Goal: Information Seeking & Learning: Learn about a topic

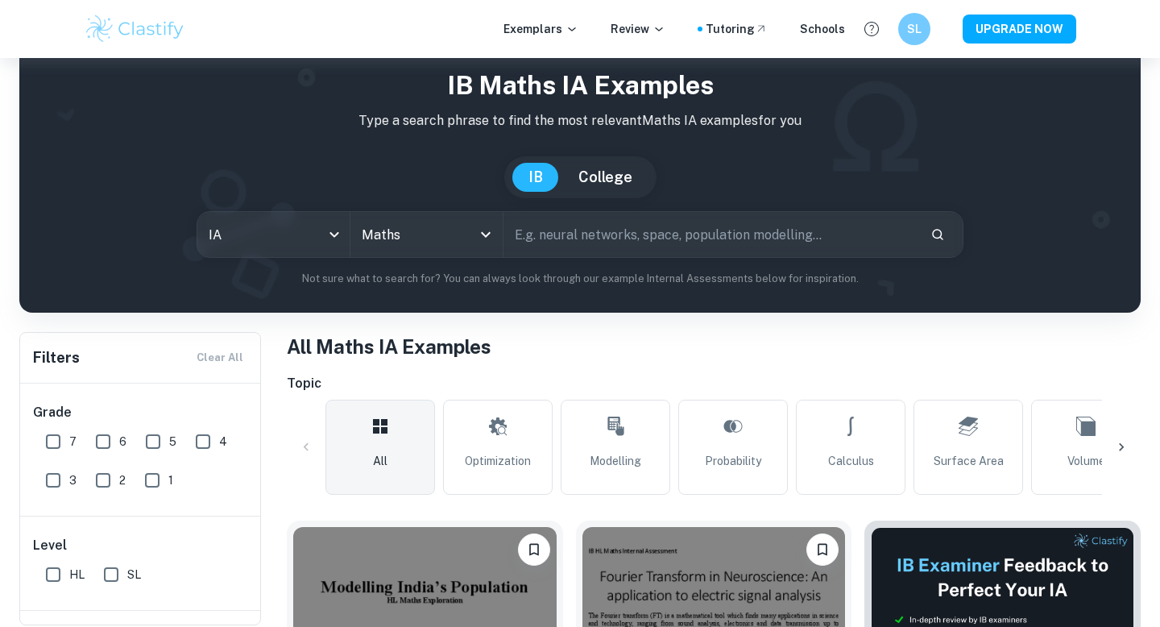
scroll to position [56, 0]
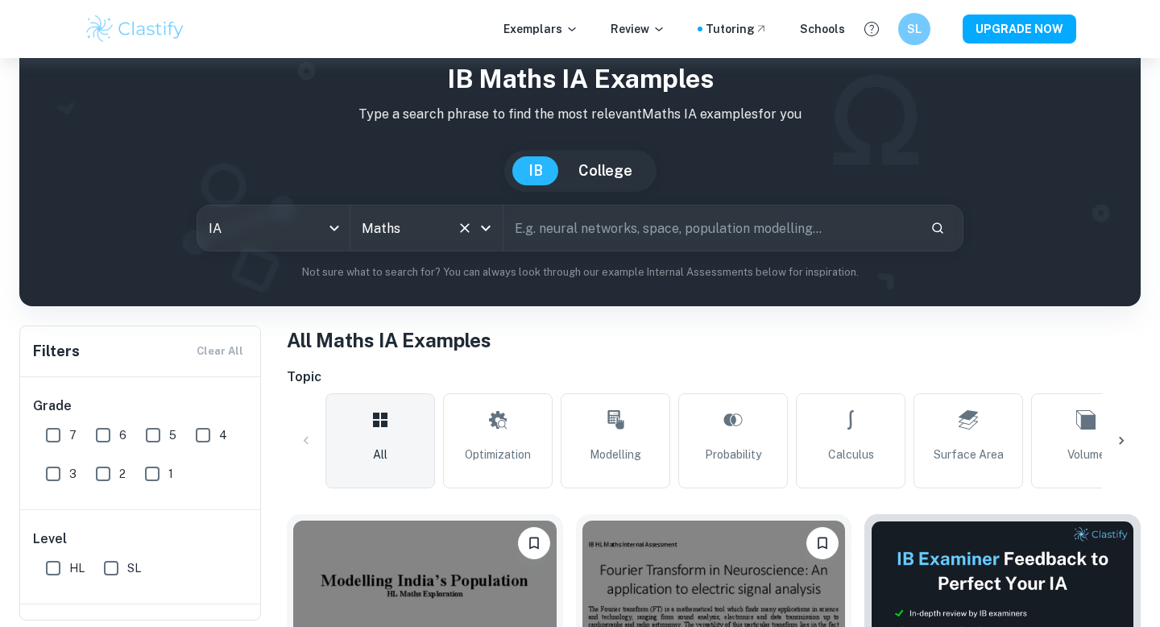
click at [474, 226] on button "Clear" at bounding box center [465, 228] width 23 height 23
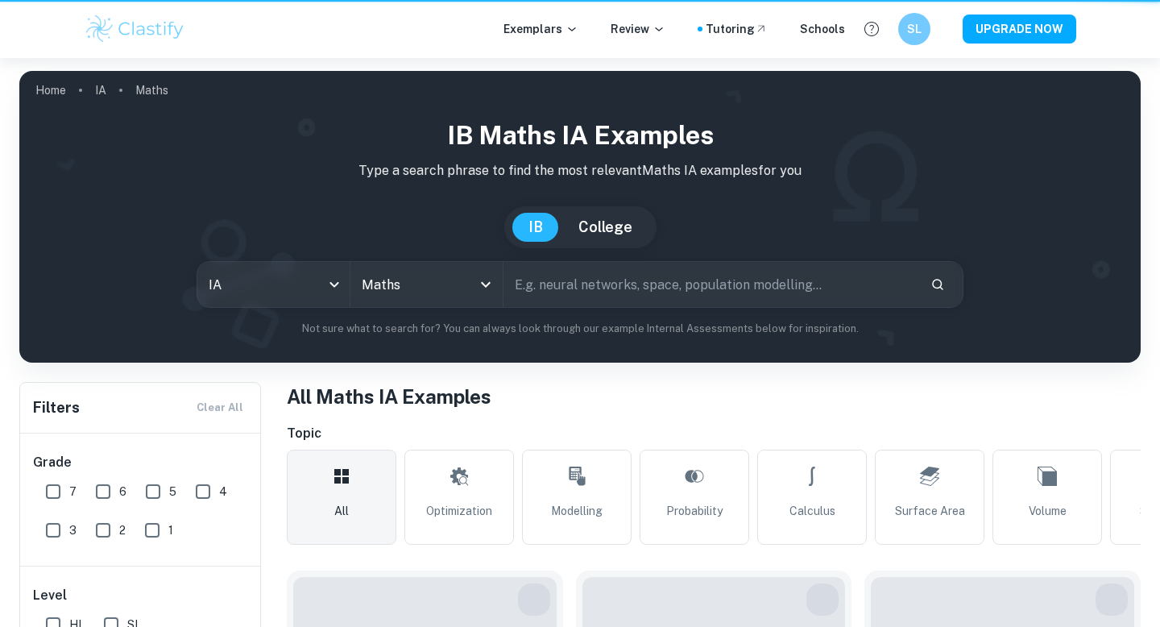
scroll to position [56, 0]
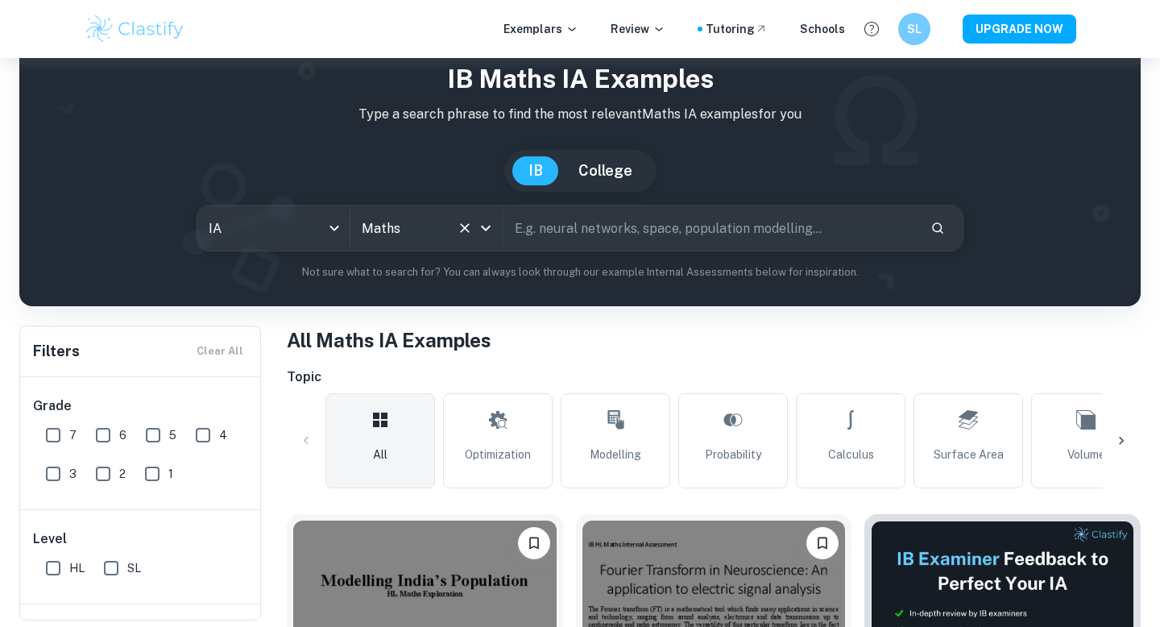
click at [486, 229] on icon "Open" at bounding box center [486, 229] width 10 height 6
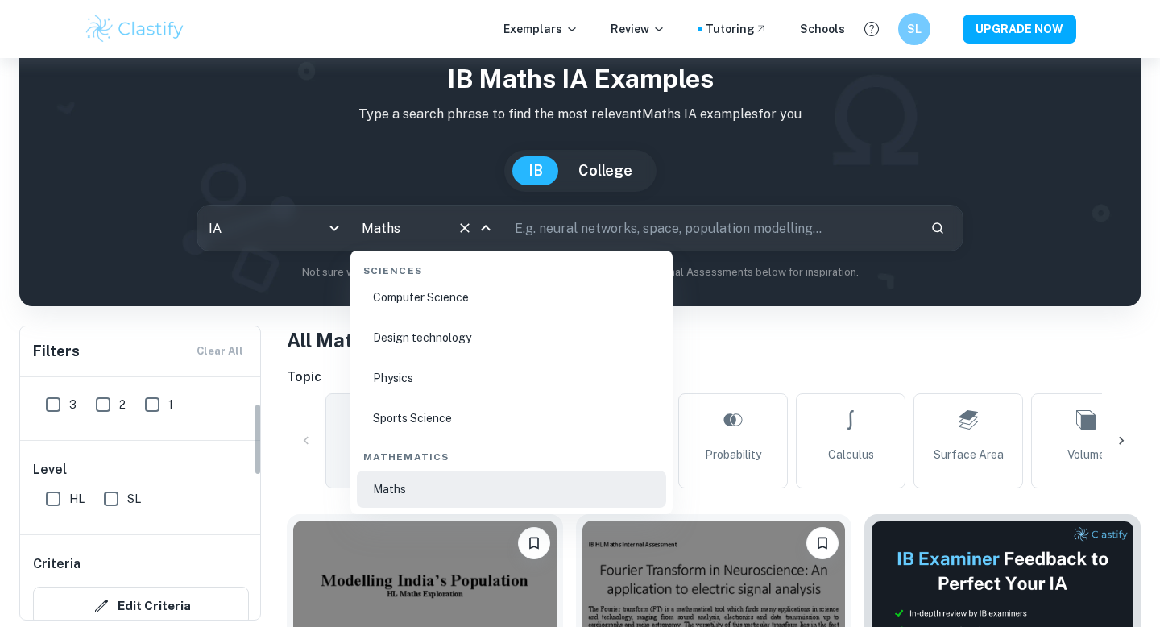
scroll to position [86, 0]
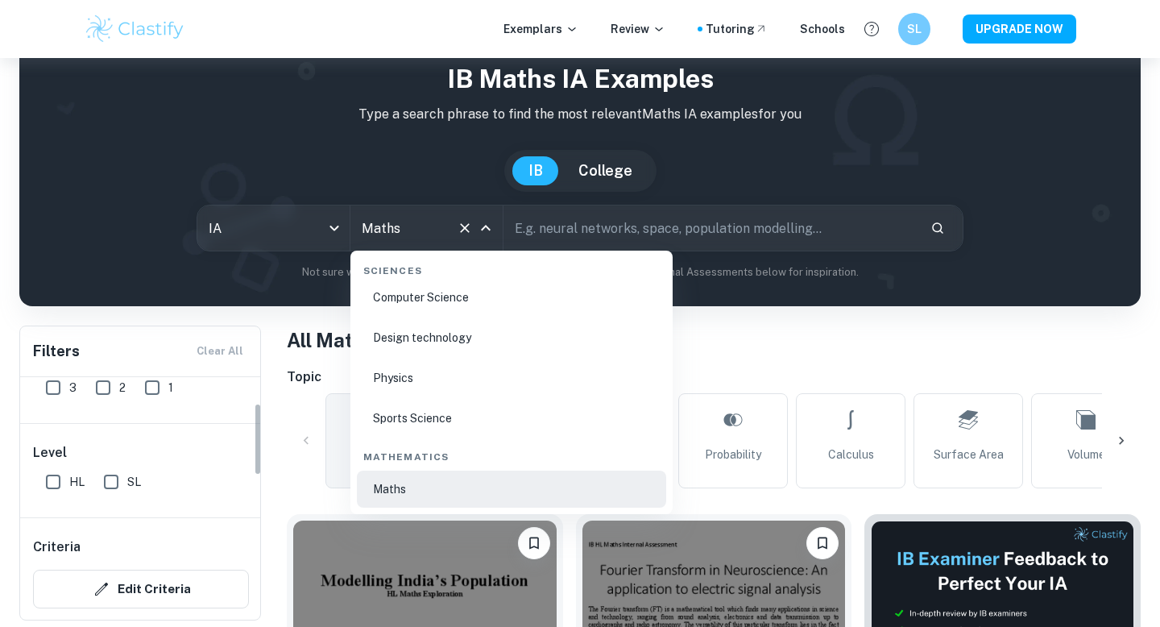
click at [60, 479] on input "HL" at bounding box center [53, 482] width 32 height 32
checkbox input "true"
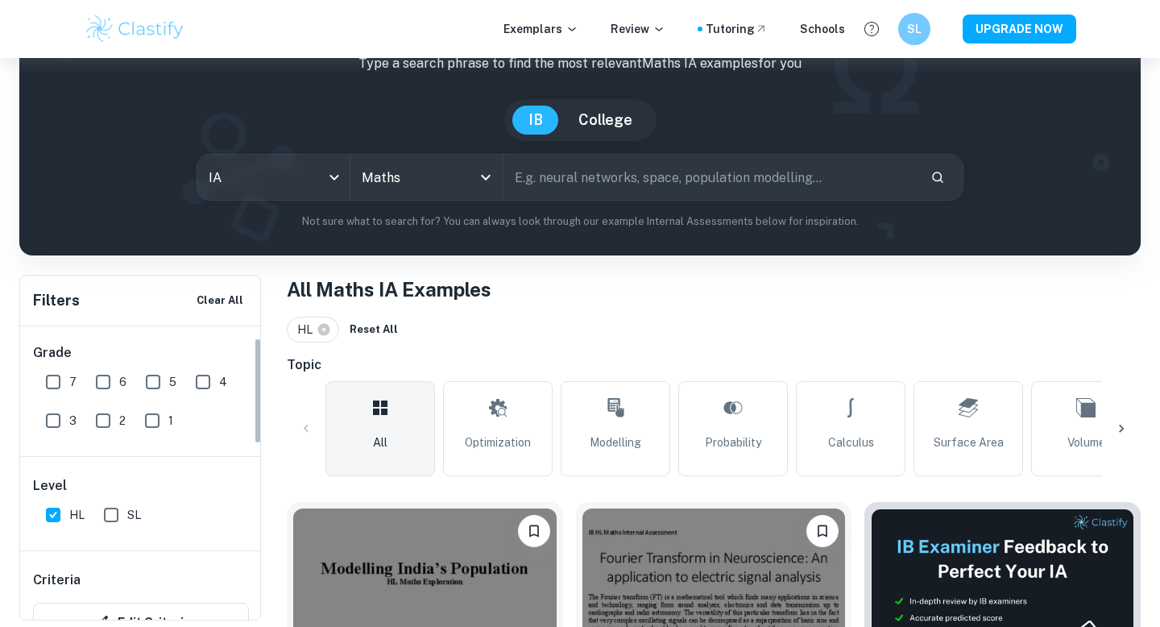
scroll to position [0, 0]
click at [48, 381] on input "7" at bounding box center [53, 384] width 32 height 32
checkbox input "true"
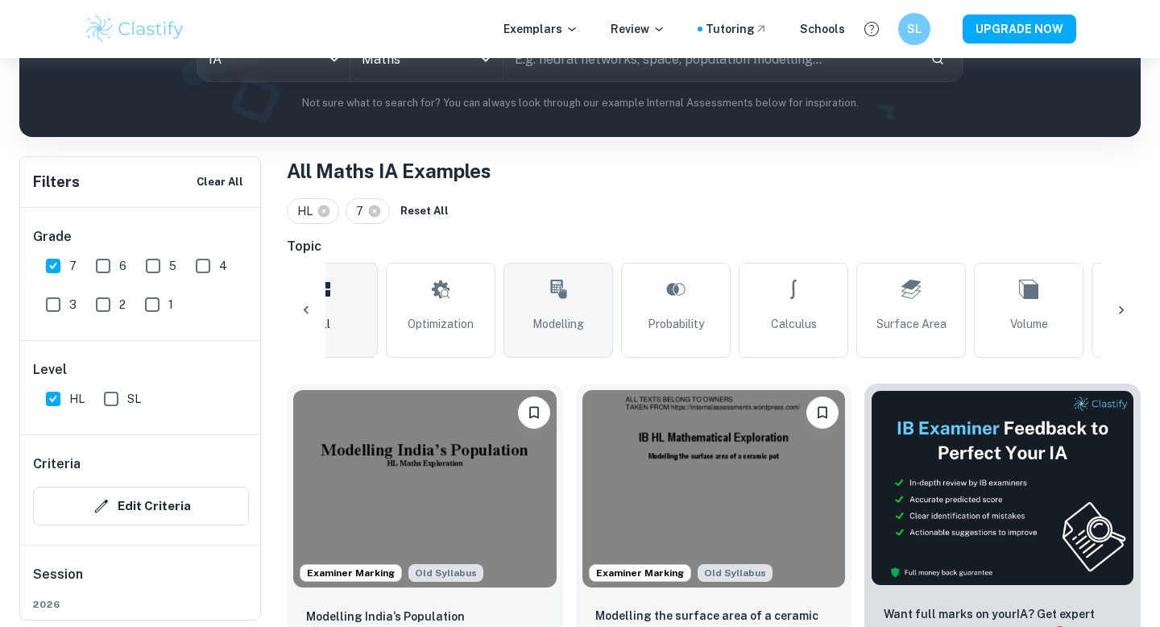
scroll to position [0, 89]
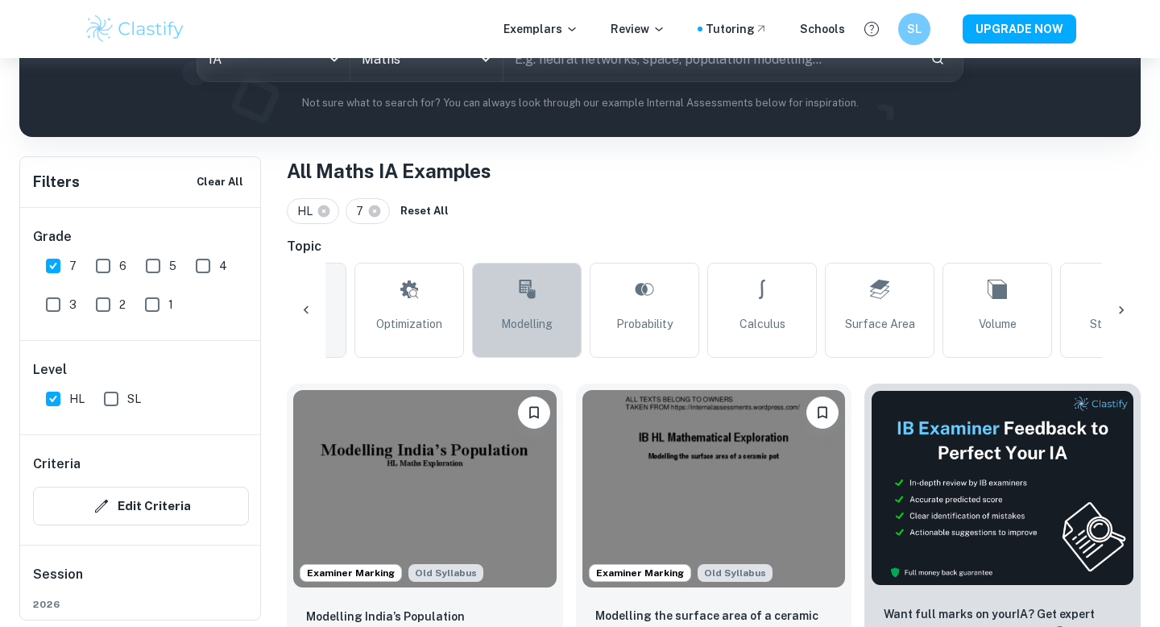
click at [553, 307] on link "Modelling" at bounding box center [527, 310] width 110 height 95
type input "Modelling"
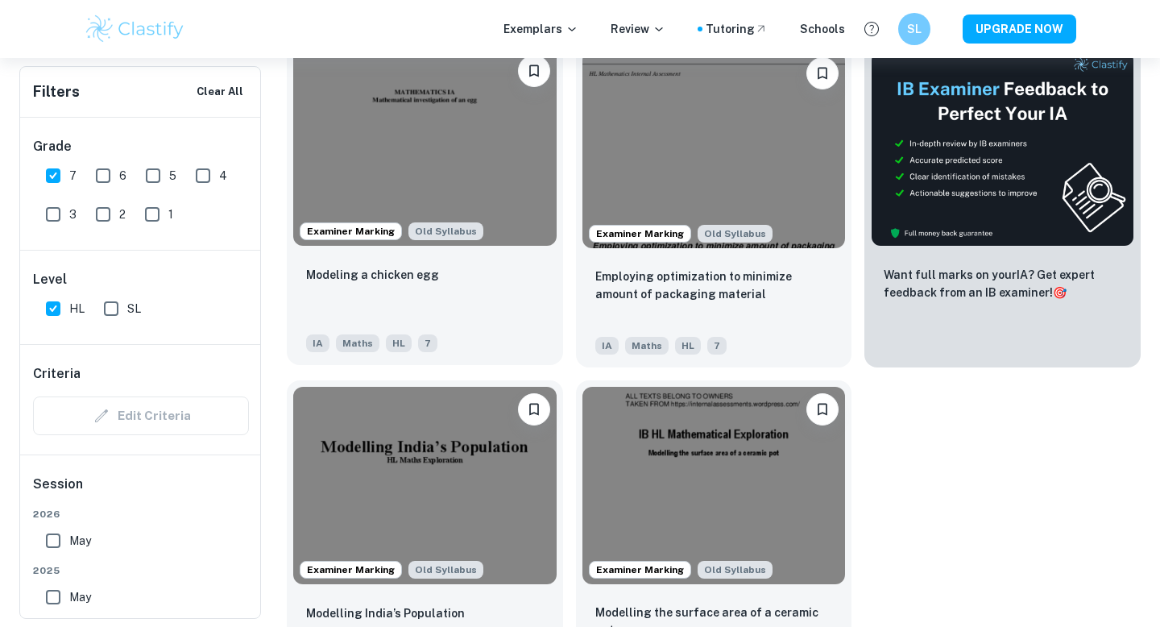
scroll to position [641, 0]
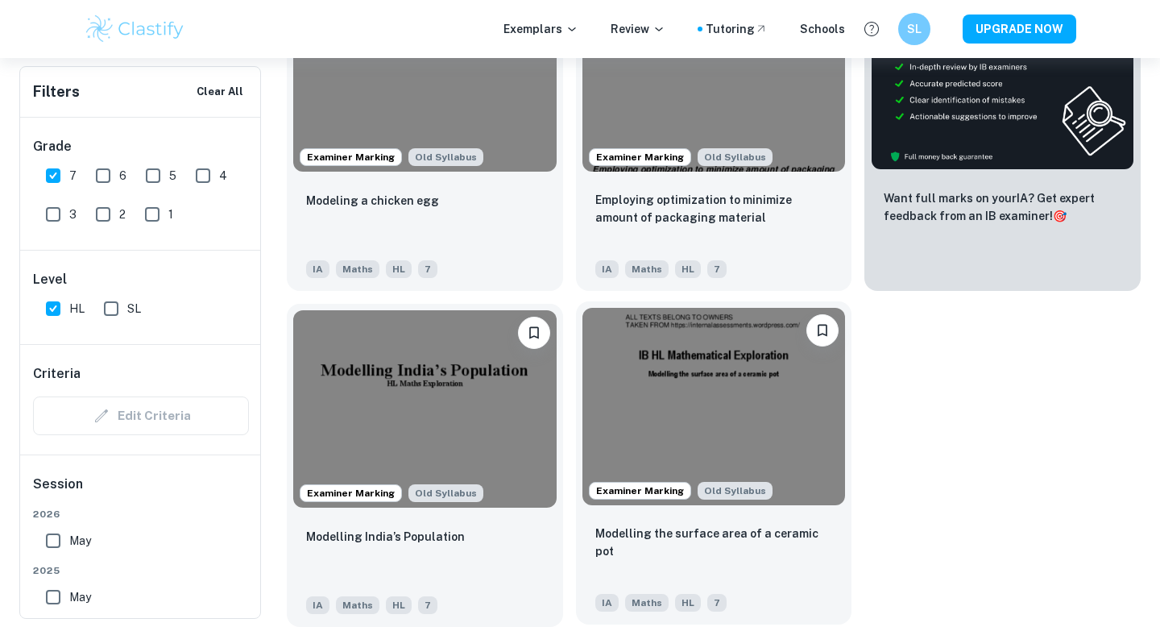
click at [682, 385] on img at bounding box center [713, 406] width 263 height 197
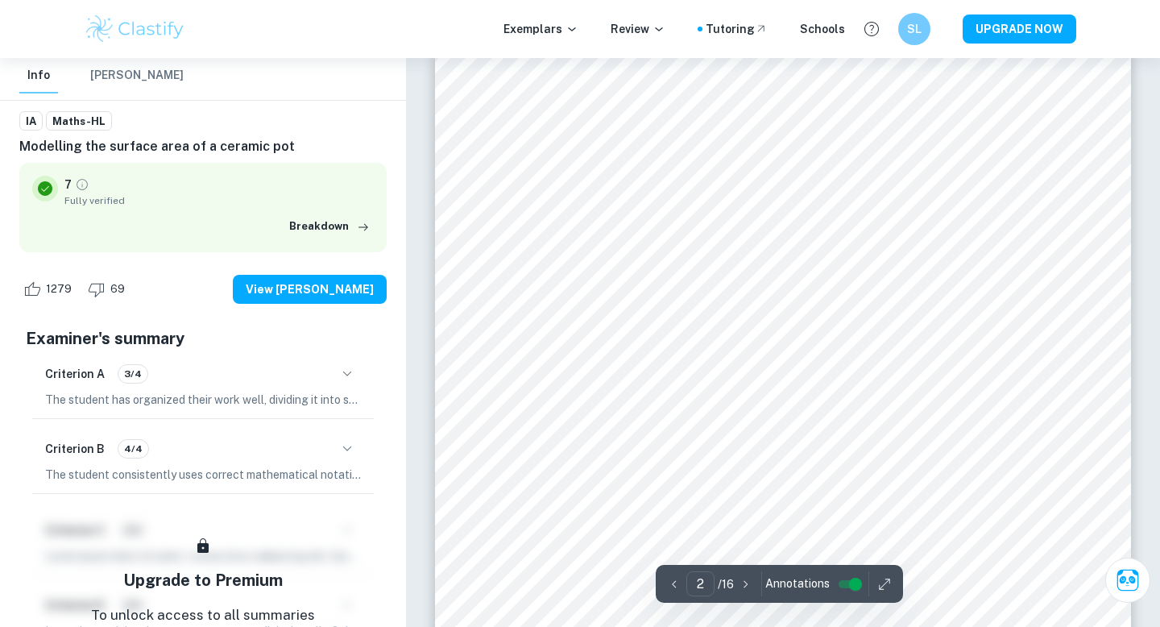
scroll to position [1130, 0]
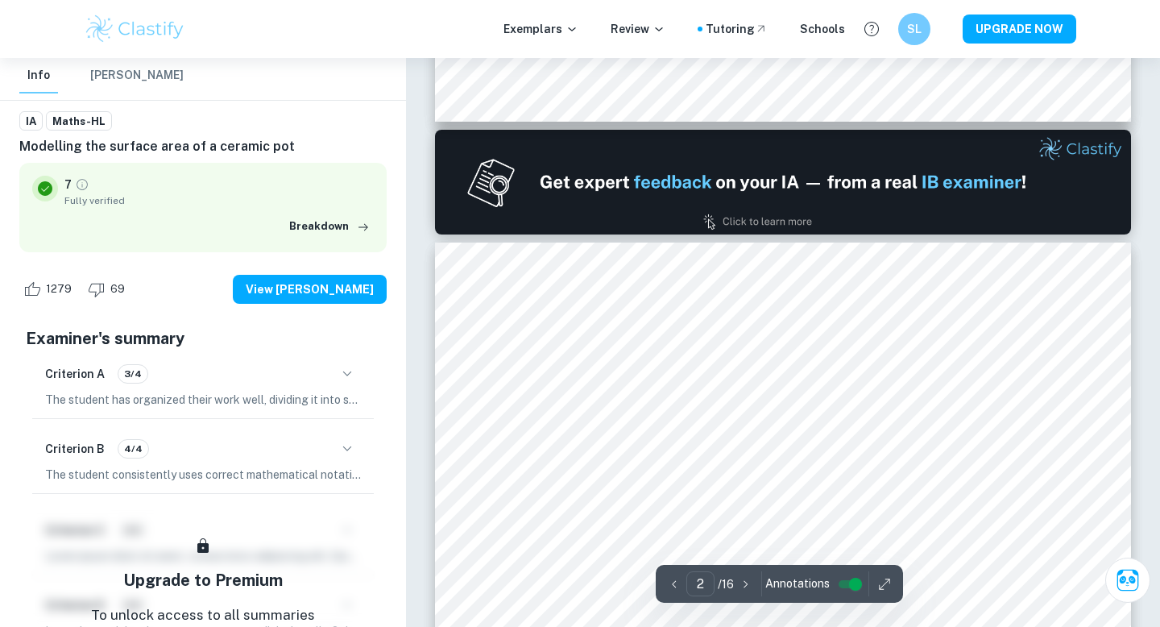
type input "1"
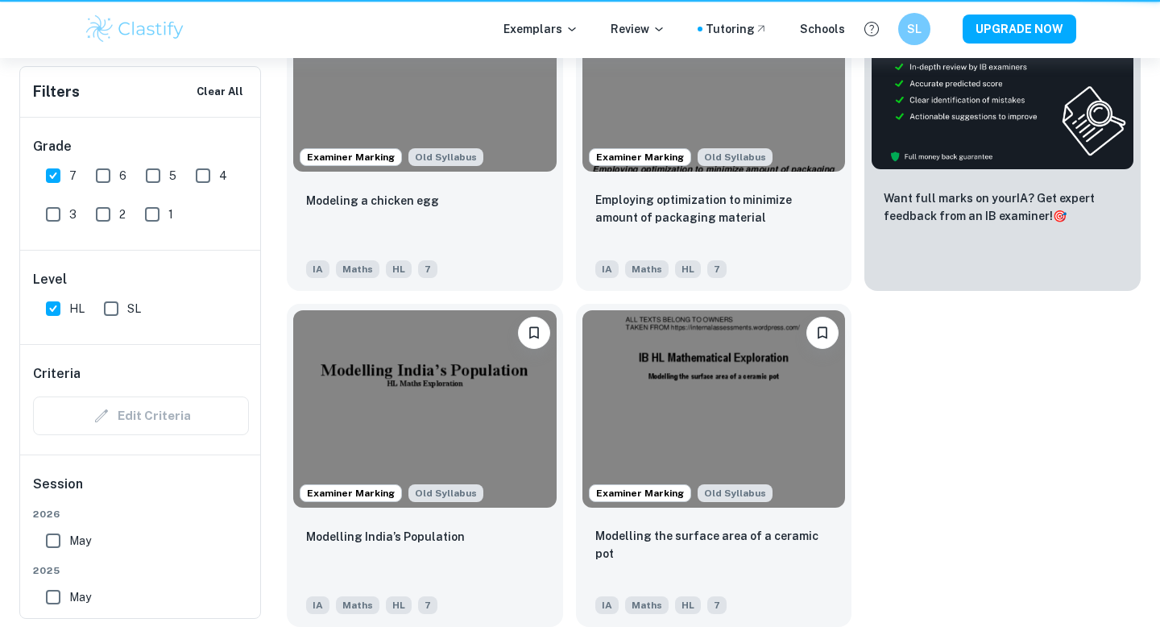
scroll to position [641, 0]
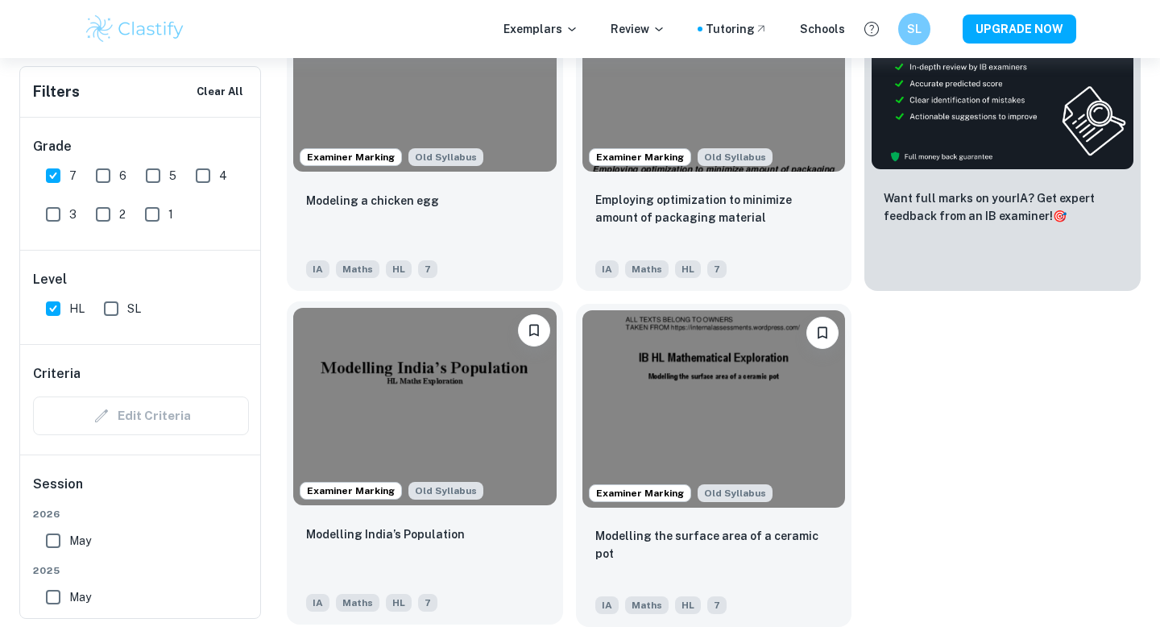
click at [459, 400] on img at bounding box center [424, 406] width 263 height 197
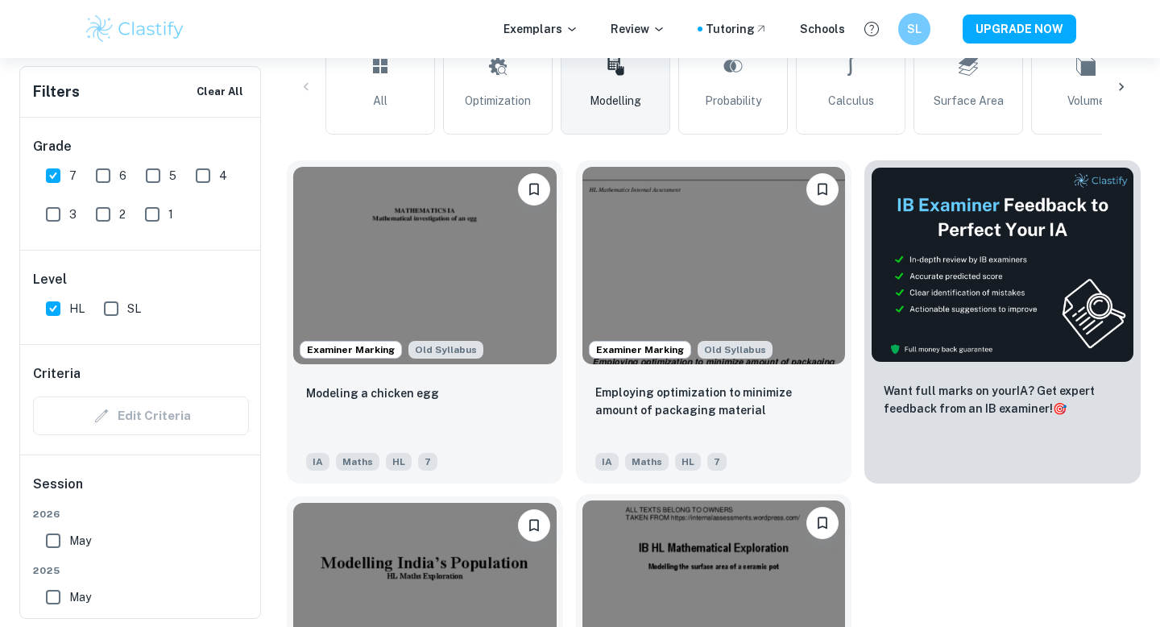
scroll to position [433, 0]
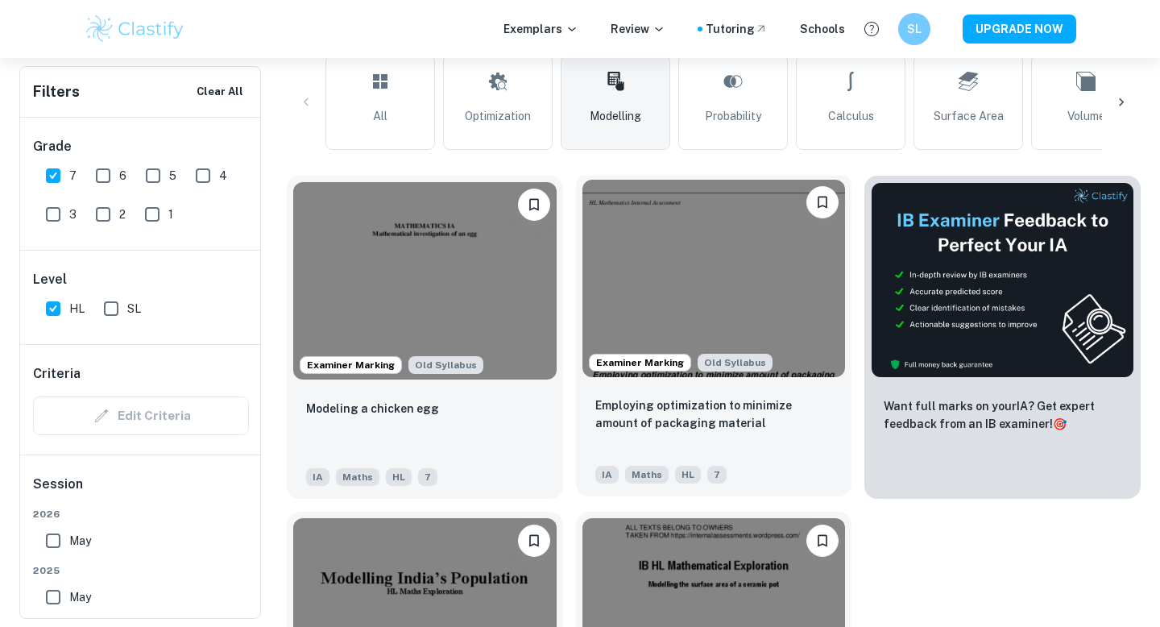
click at [717, 300] on img at bounding box center [713, 278] width 263 height 197
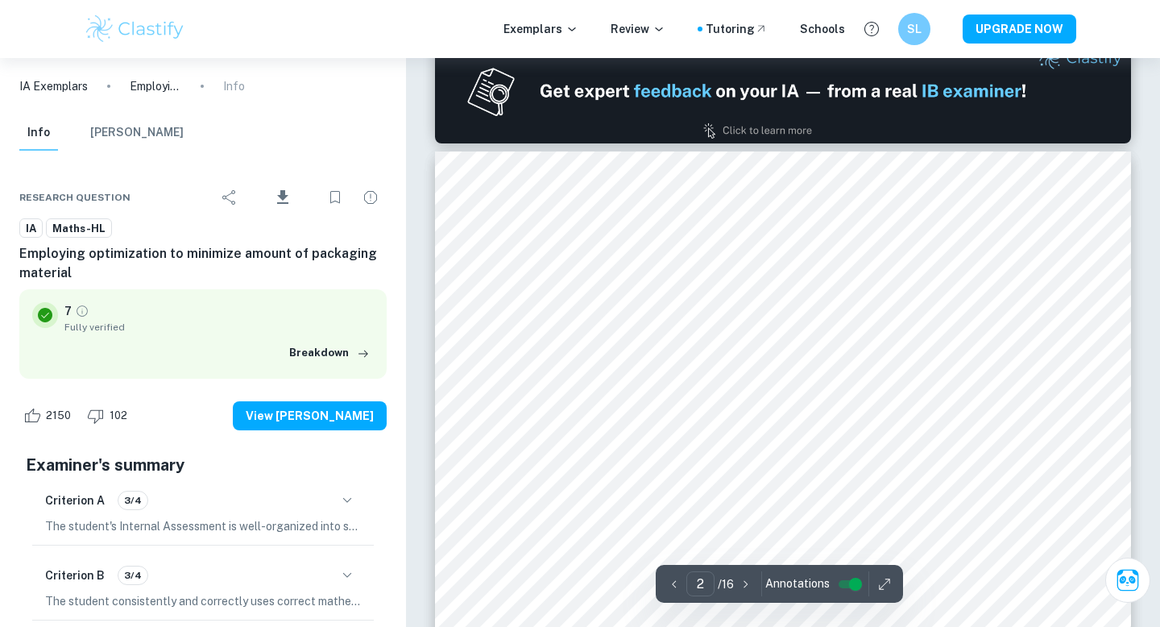
scroll to position [1124, 0]
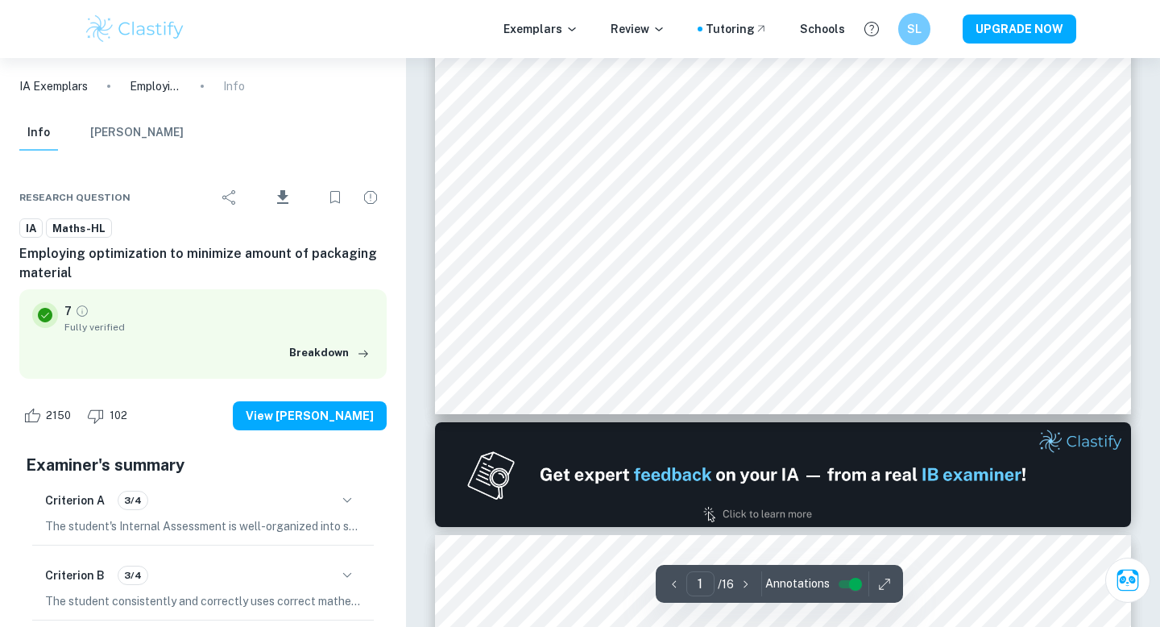
type input "2"
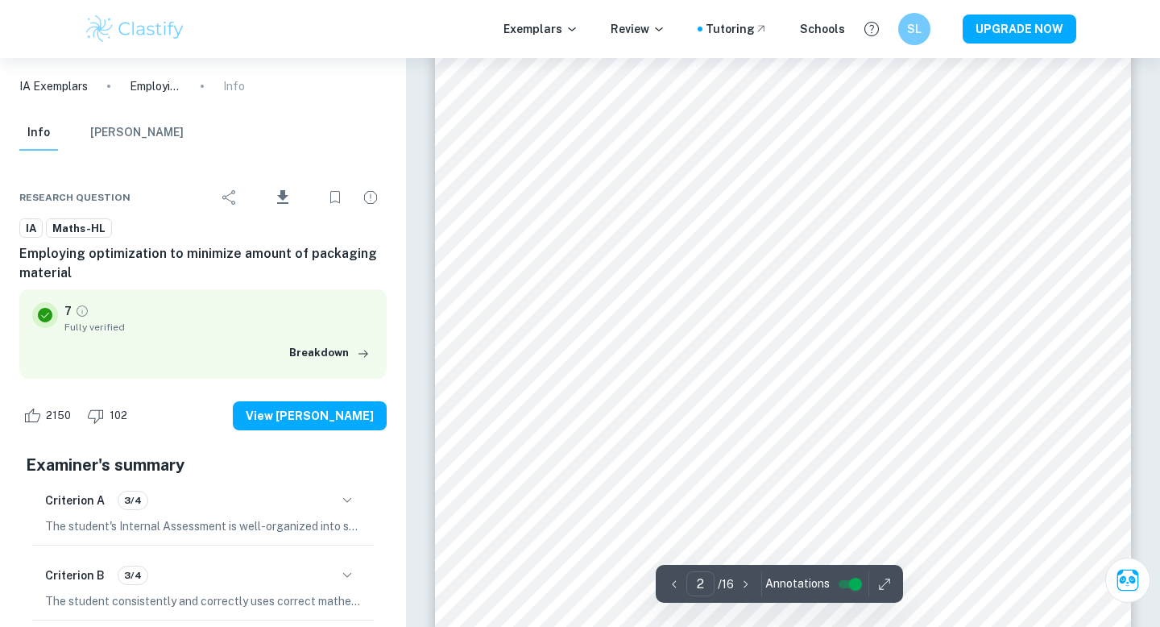
scroll to position [1486, 0]
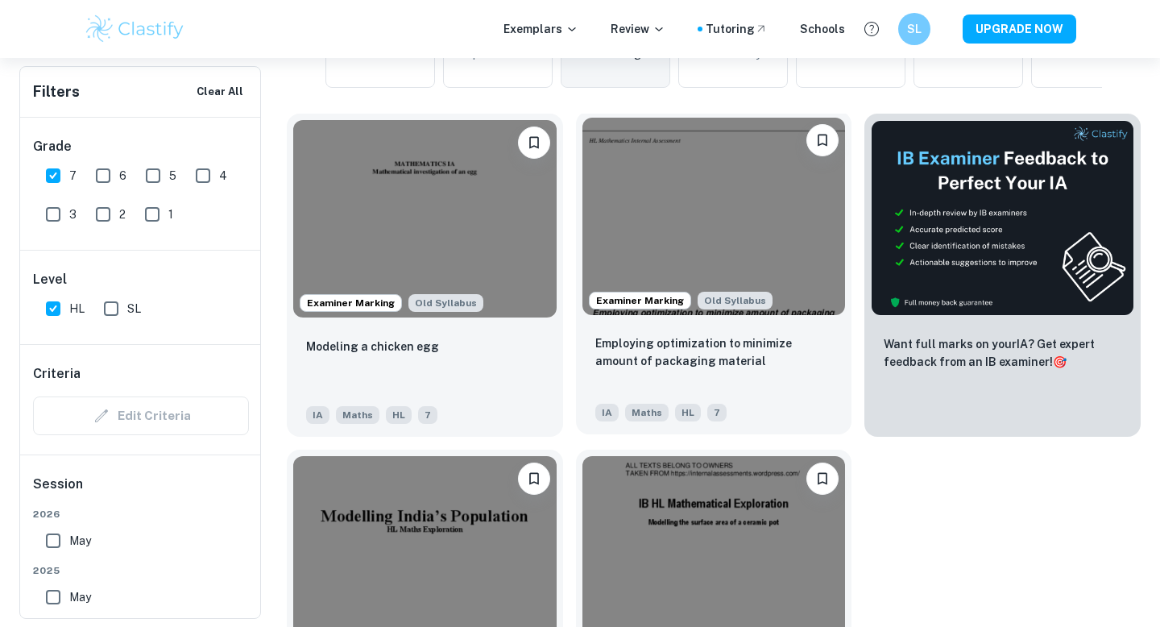
scroll to position [474, 0]
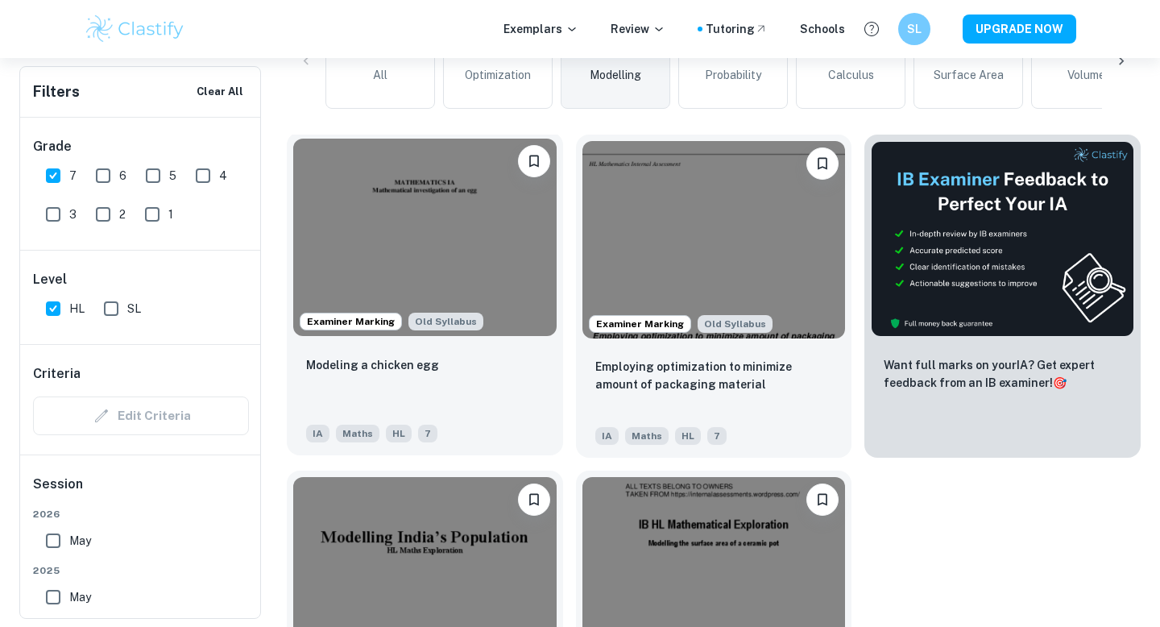
click at [510, 234] on img at bounding box center [424, 237] width 263 height 197
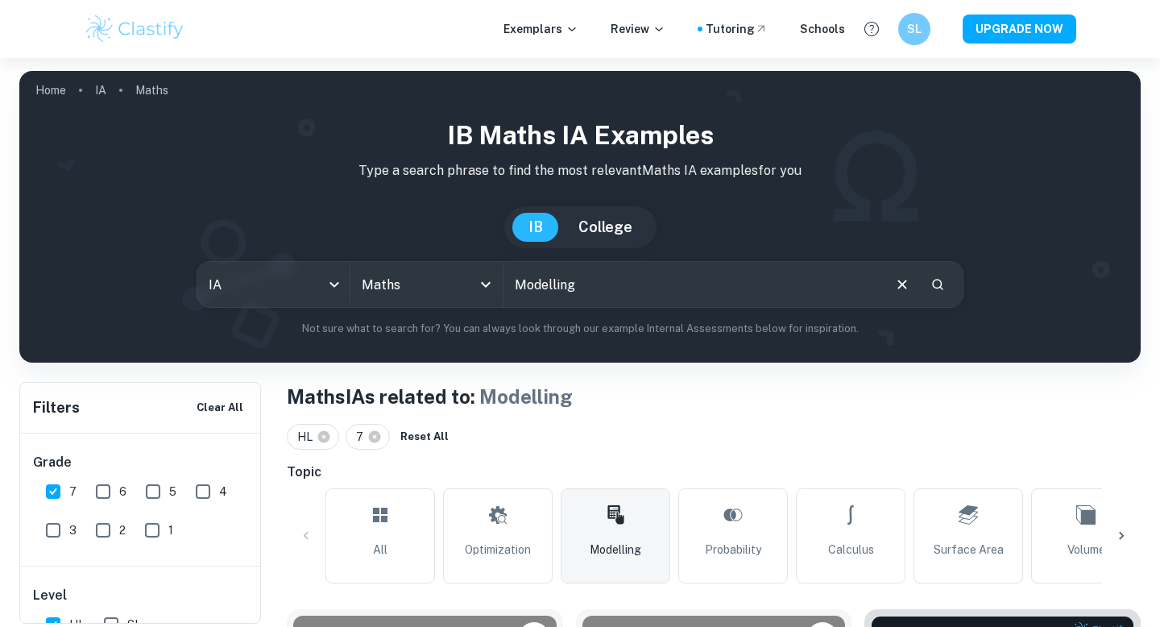
click at [614, 516] on icon at bounding box center [615, 514] width 16 height 19
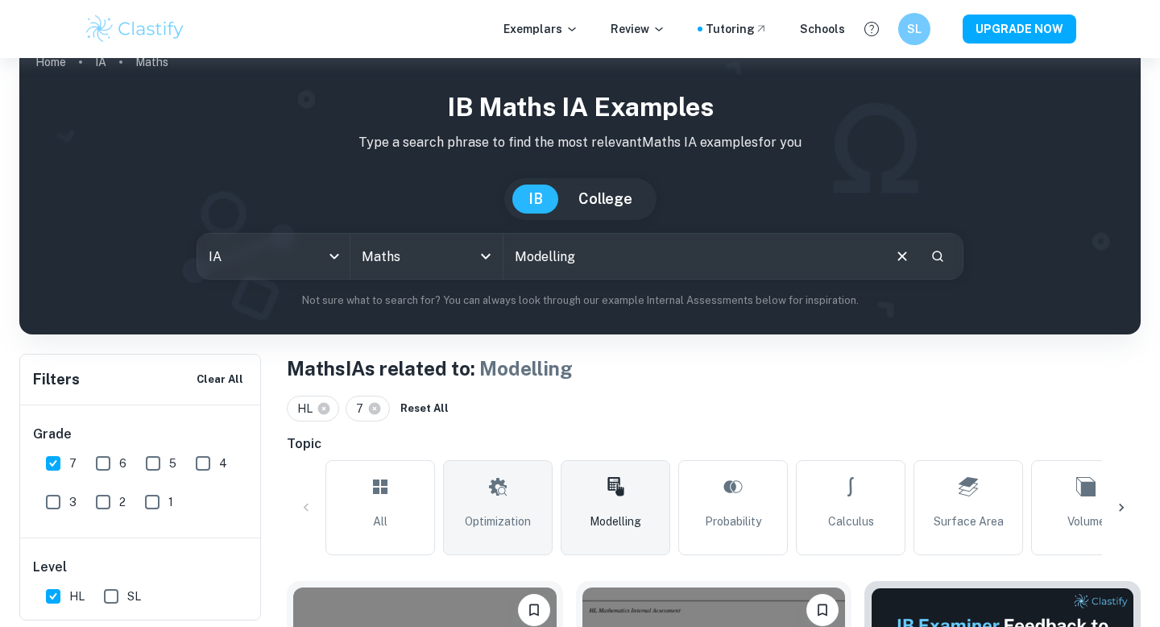
click at [524, 552] on link "Optimization" at bounding box center [498, 507] width 110 height 95
type input "Optimization"
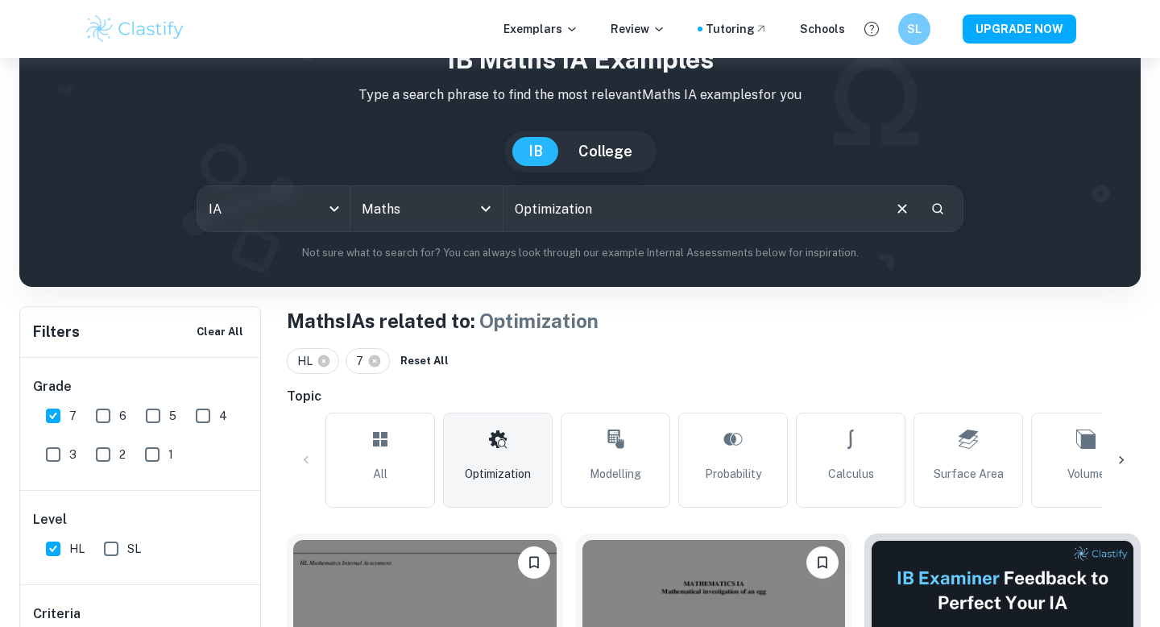
scroll to position [129, 0]
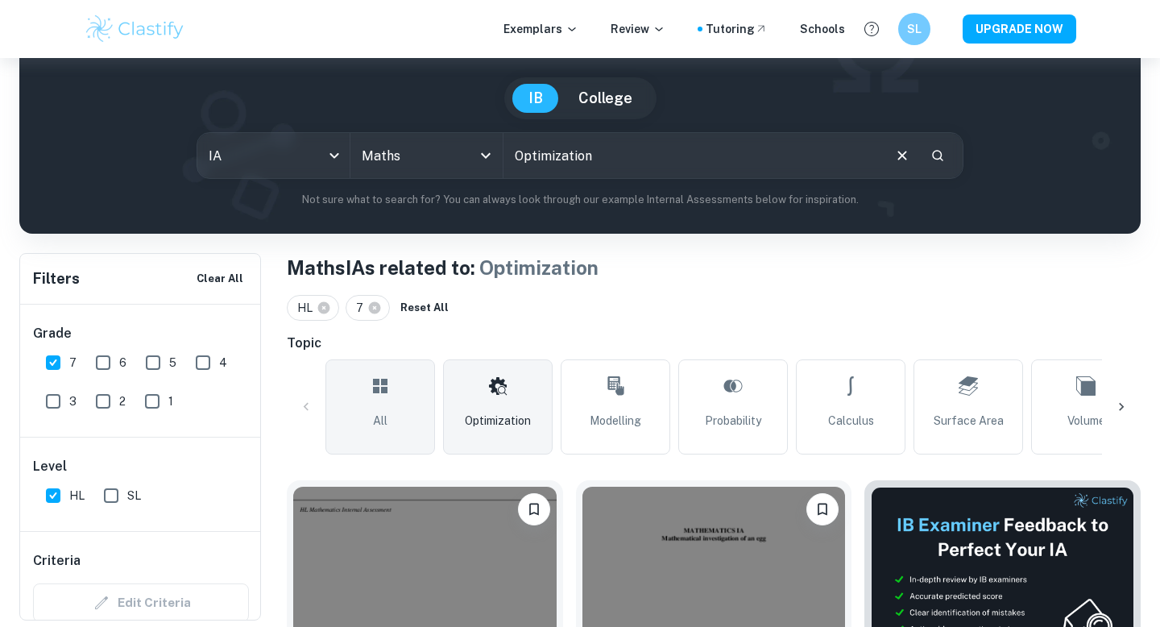
click at [396, 422] on link "All" at bounding box center [380, 406] width 110 height 95
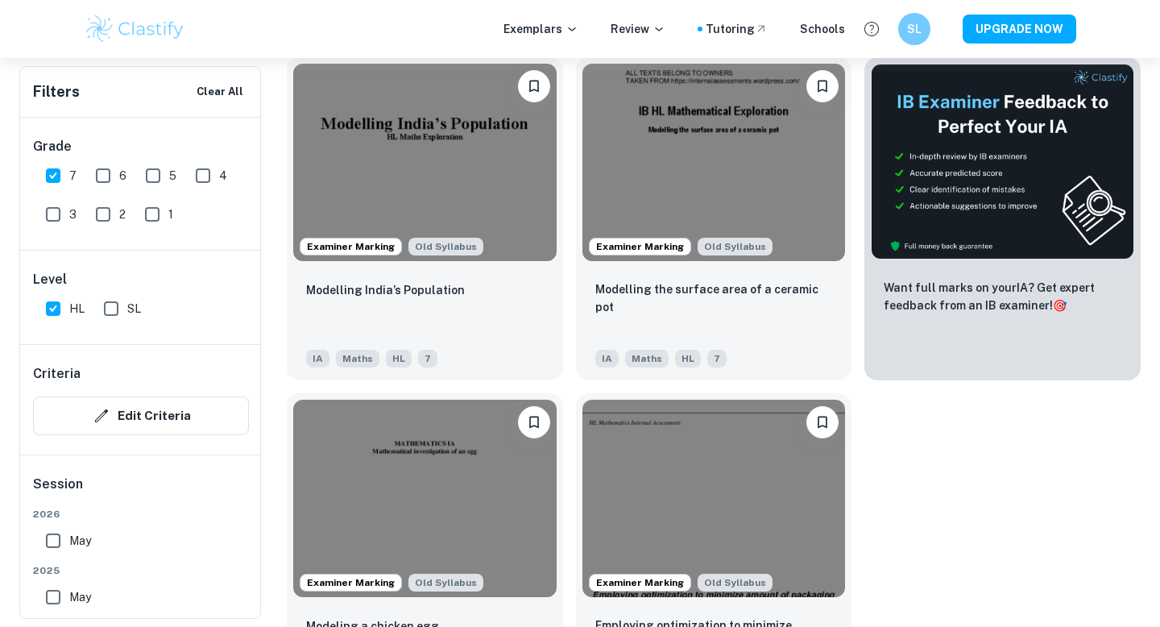
scroll to position [418, 0]
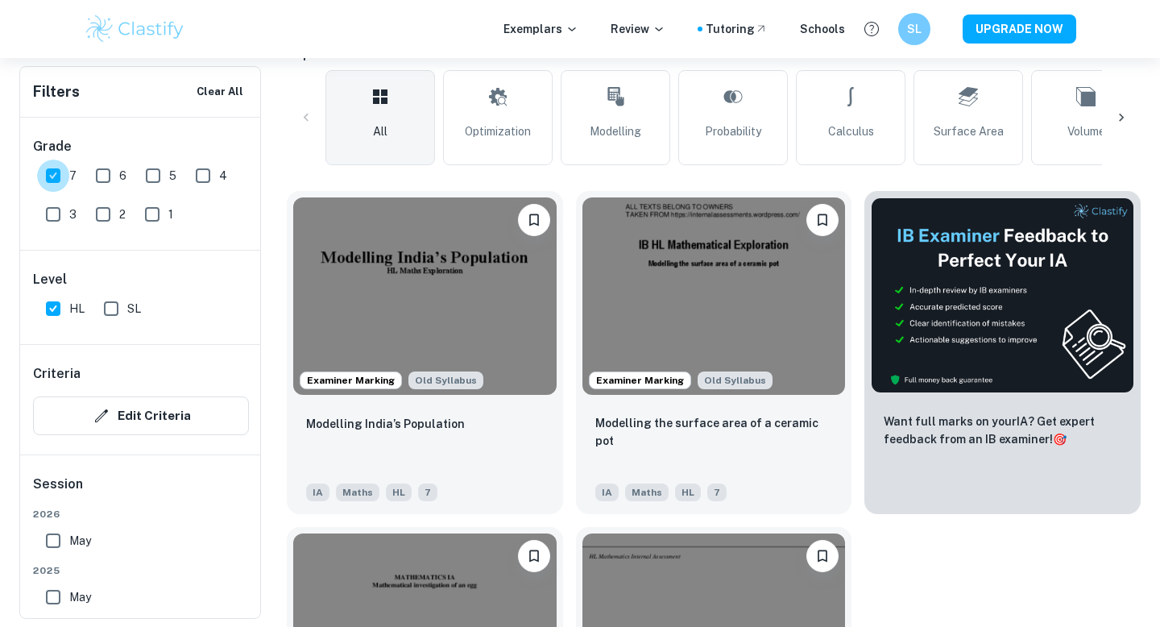
click at [61, 170] on input "7" at bounding box center [53, 176] width 32 height 32
checkbox input "false"
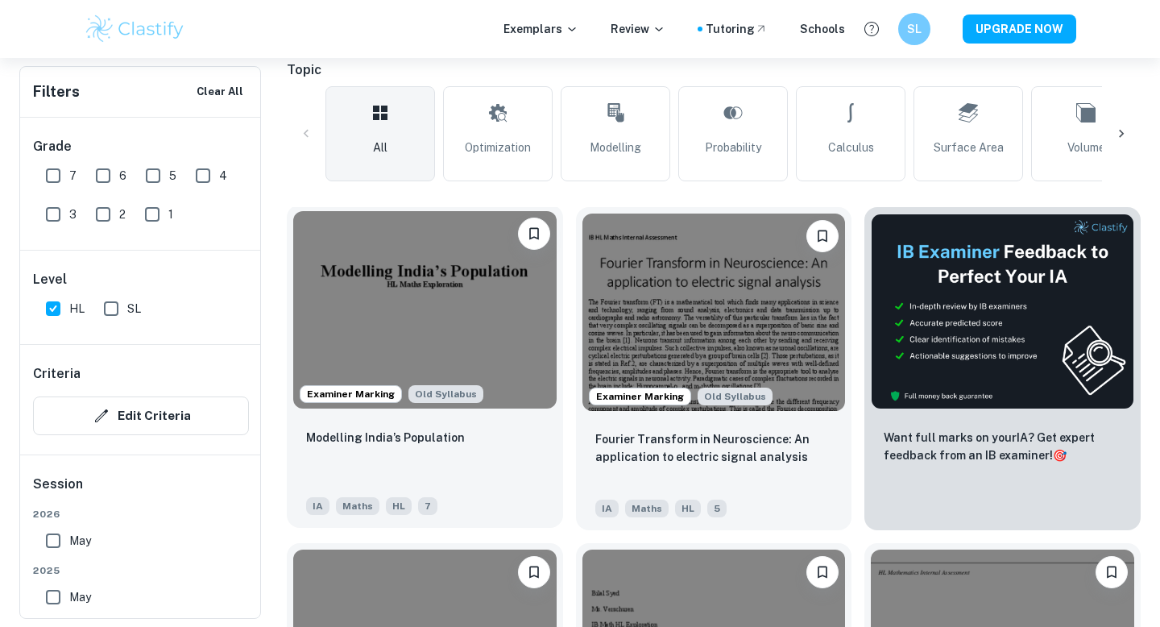
scroll to position [401, 0]
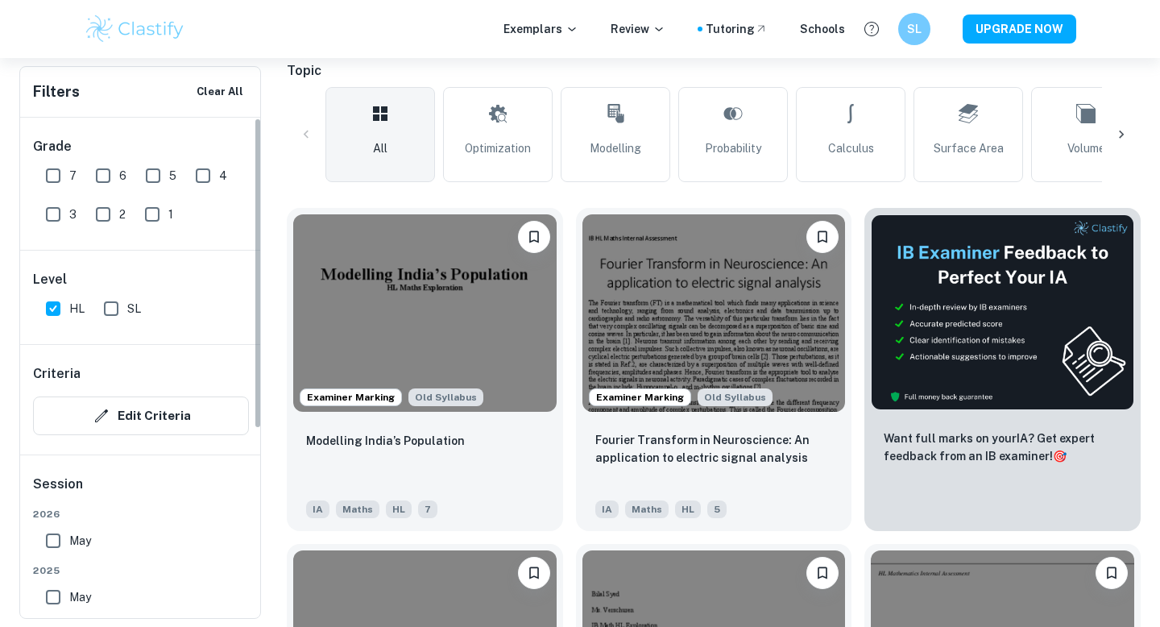
click at [101, 169] on input "6" at bounding box center [103, 176] width 32 height 32
checkbox input "true"
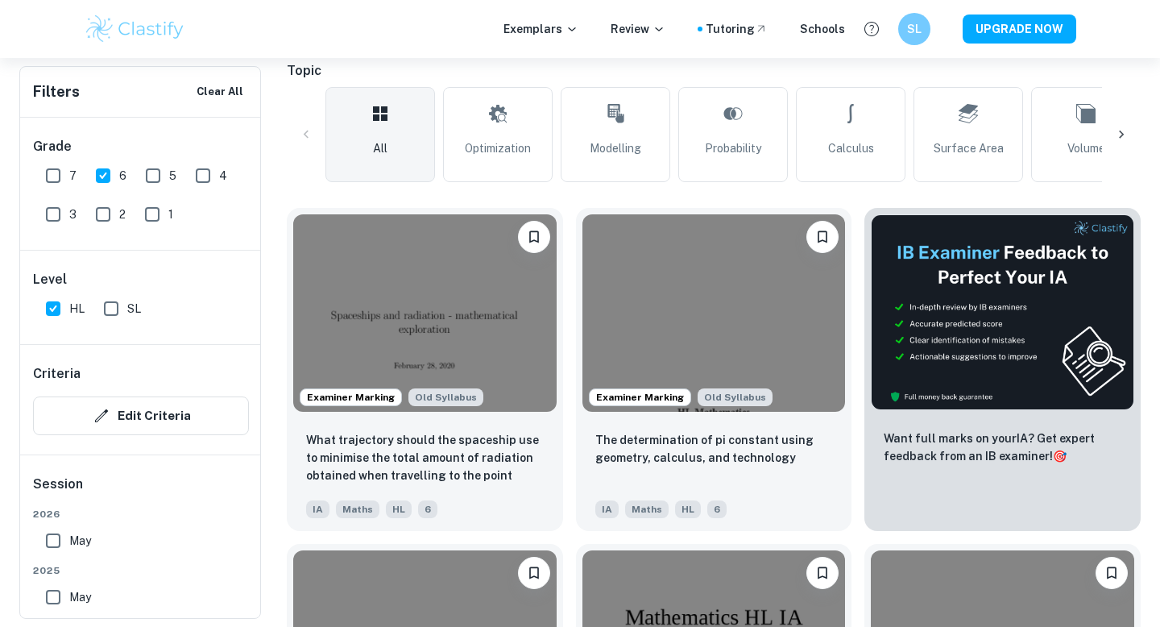
click at [56, 171] on input "7" at bounding box center [53, 176] width 32 height 32
checkbox input "true"
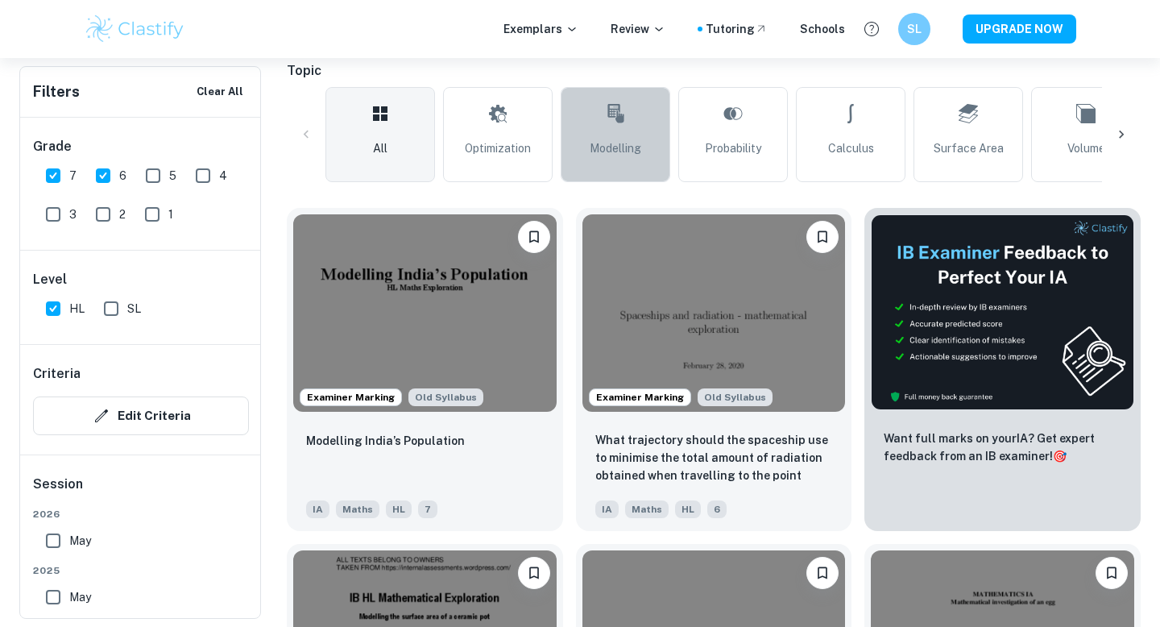
click at [628, 122] on link "Modelling" at bounding box center [616, 134] width 110 height 95
type input "Modelling"
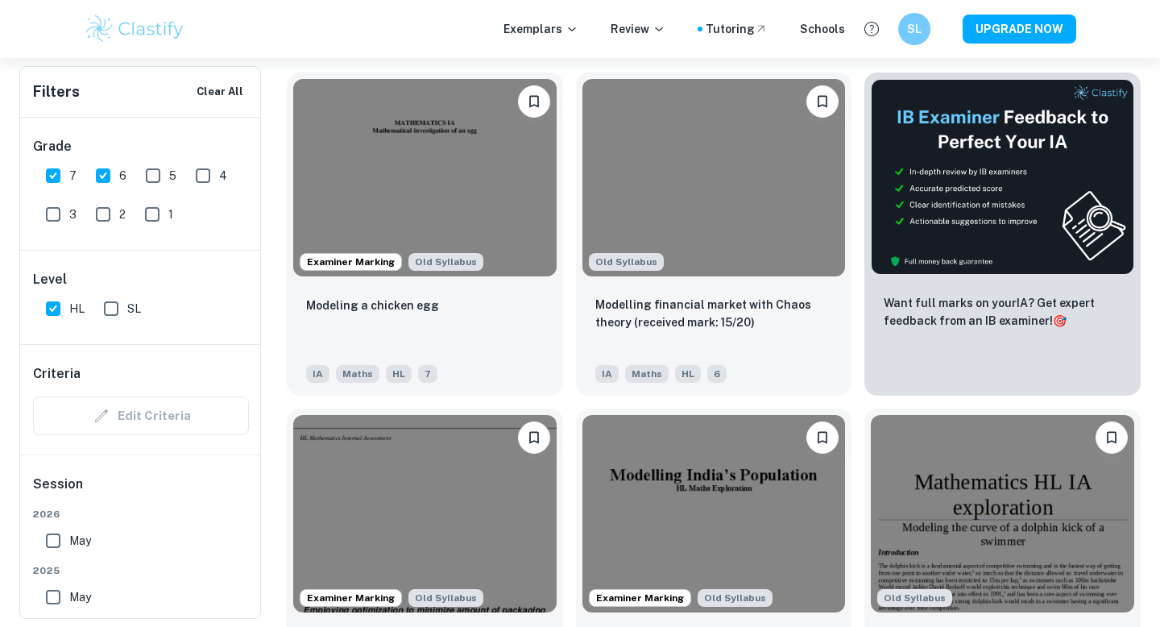
scroll to position [519, 0]
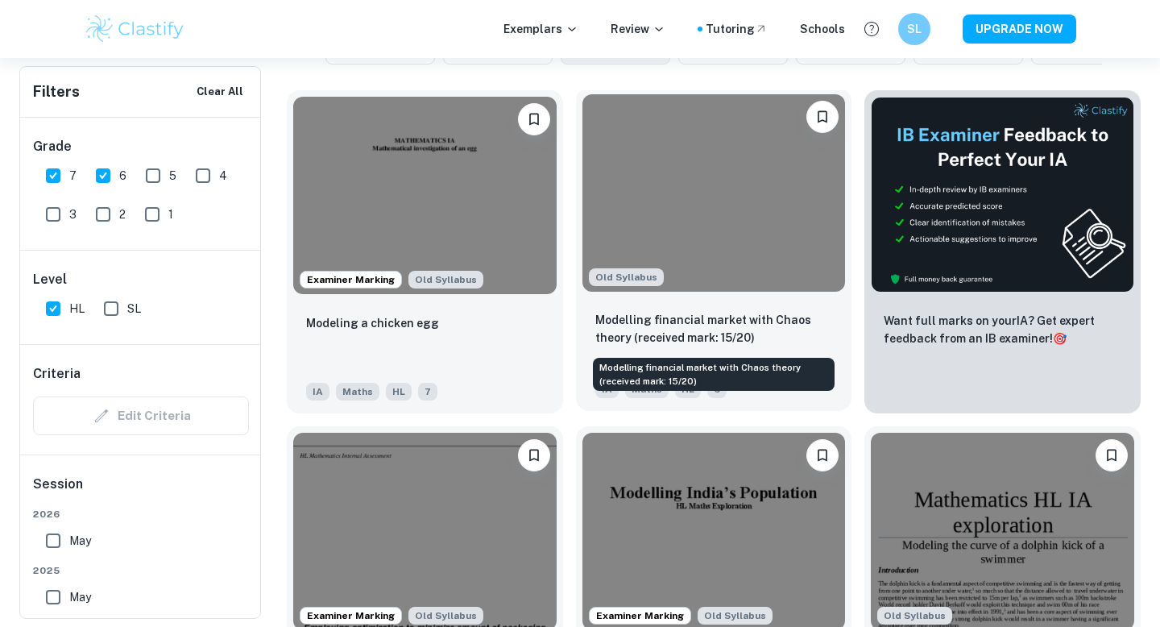
click at [688, 313] on p "Modelling financial market with Chaos theory (received mark: 15/20)" at bounding box center [714, 328] width 238 height 35
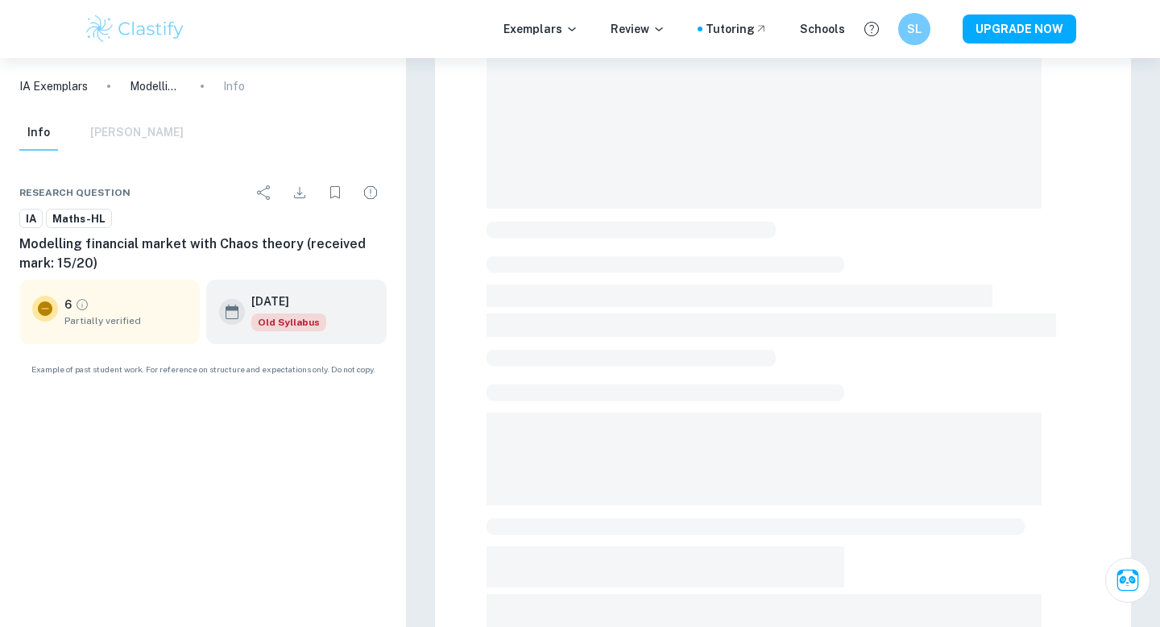
scroll to position [183, 0]
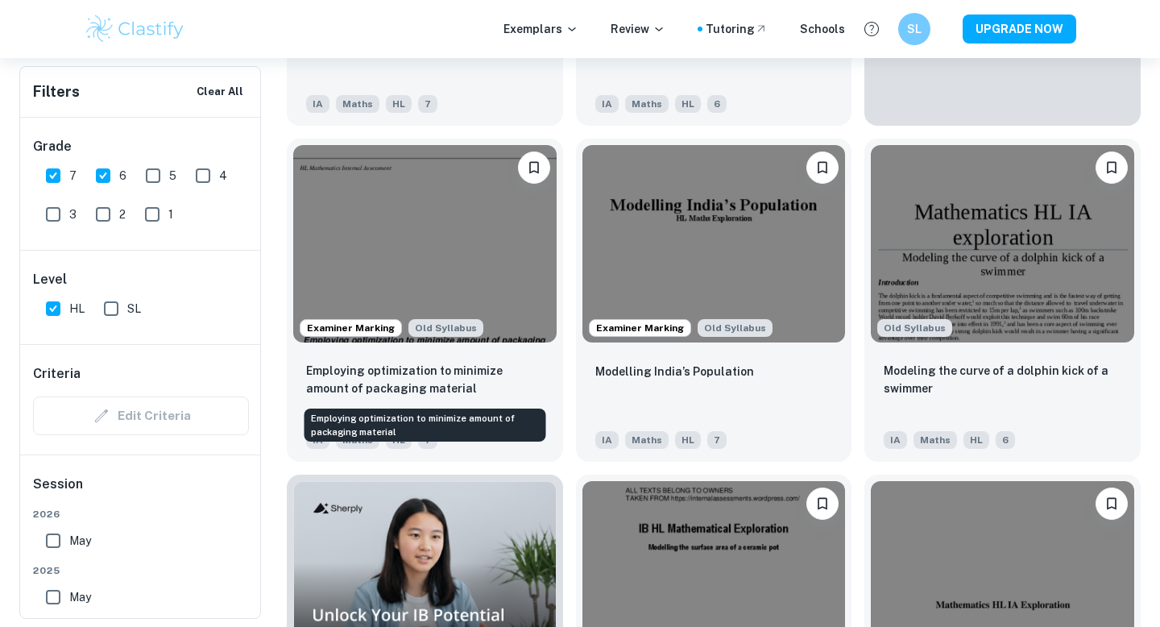
scroll to position [810, 0]
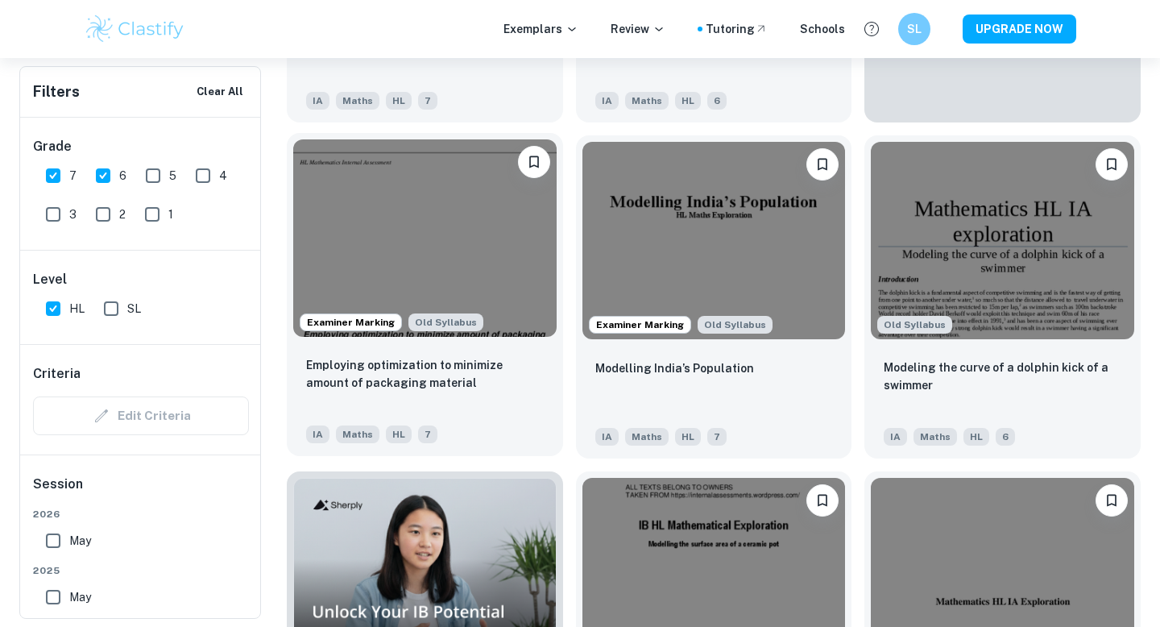
click at [481, 251] on img at bounding box center [424, 237] width 263 height 197
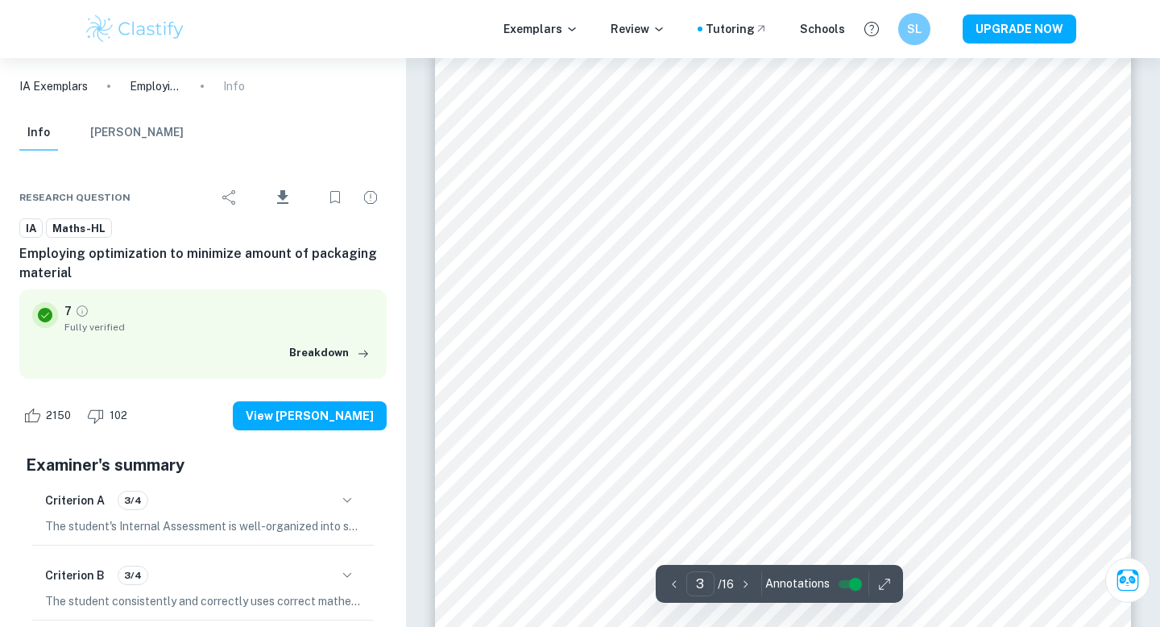
type input "2"
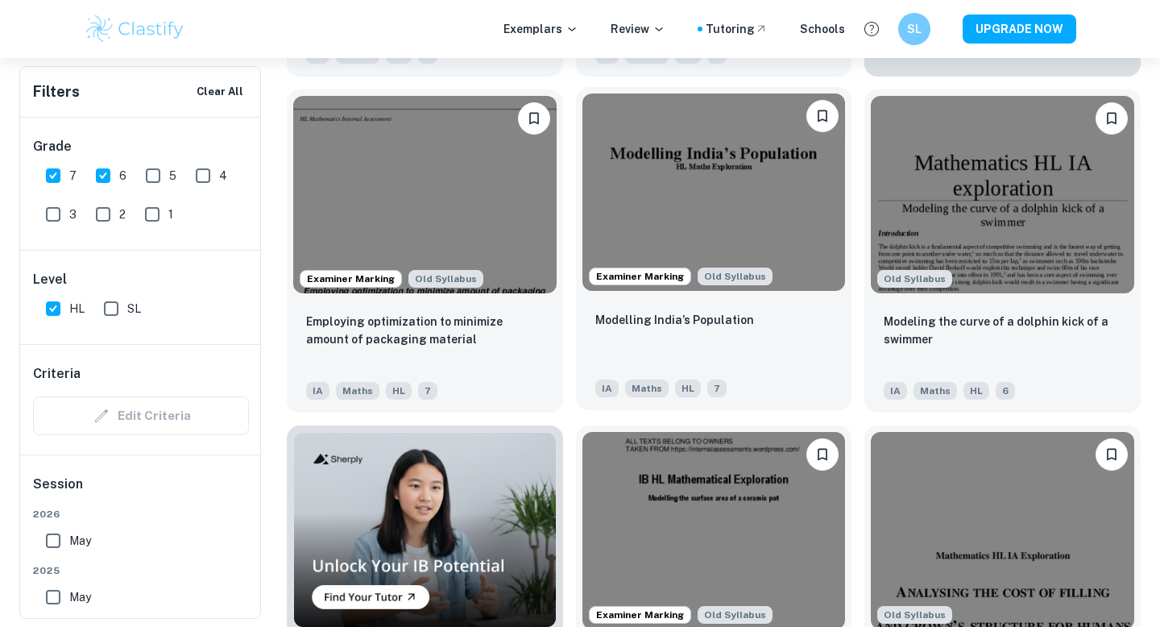
scroll to position [858, 0]
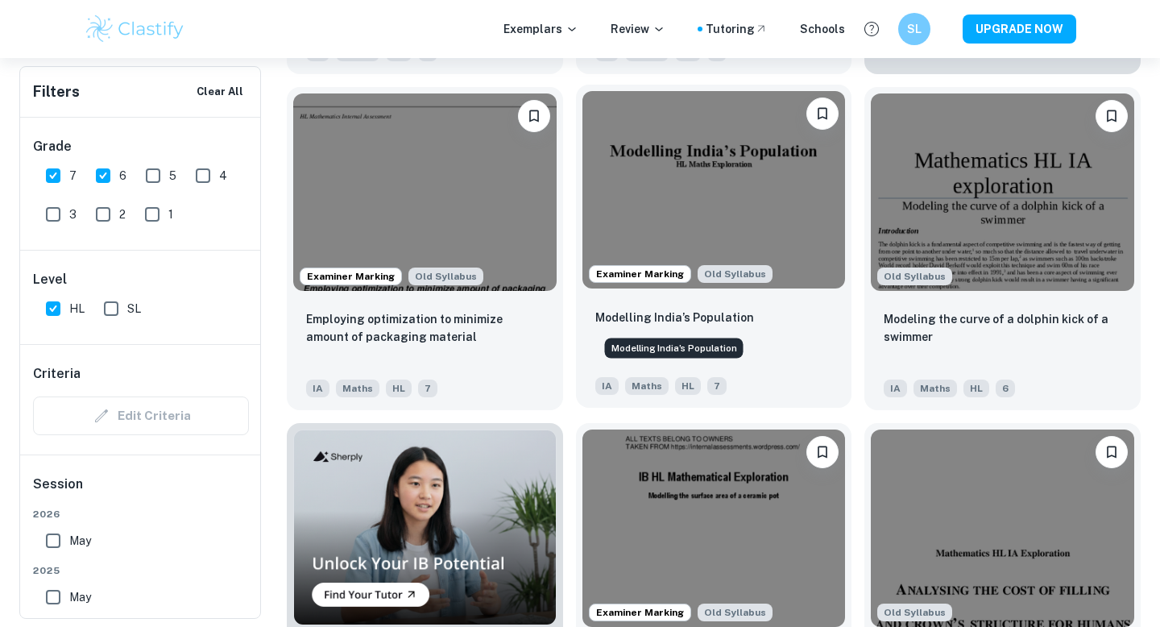
click at [730, 322] on p "Modelling India’s Population" at bounding box center [674, 318] width 159 height 18
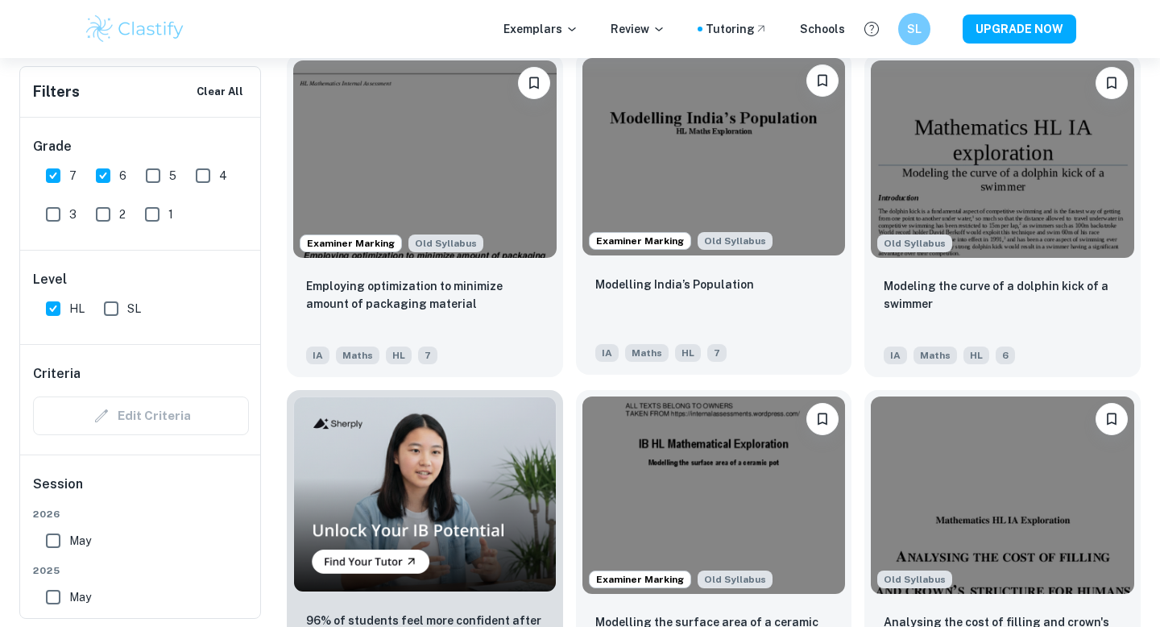
scroll to position [893, 0]
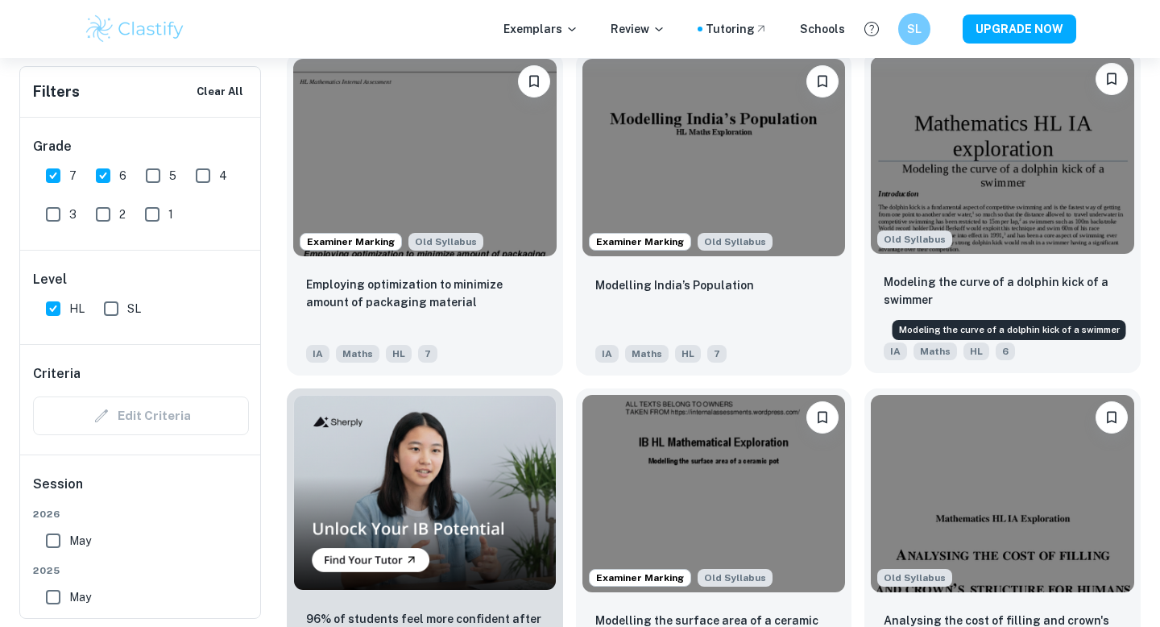
click at [989, 276] on p "Modeling the curve of a dolphin kick of a swimmer" at bounding box center [1003, 290] width 238 height 35
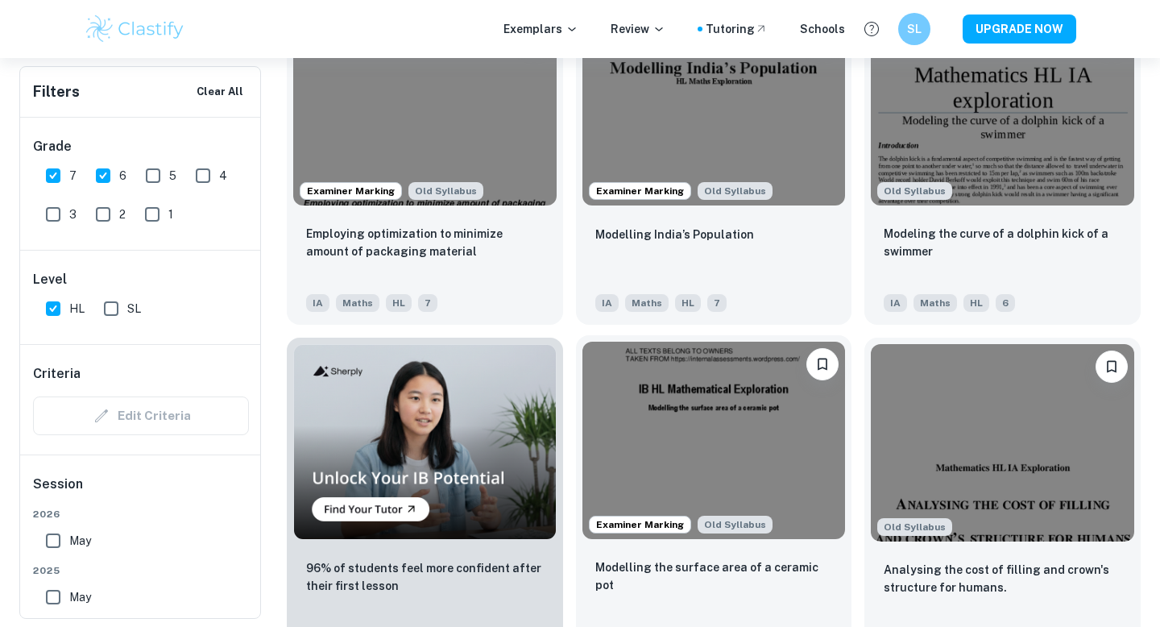
scroll to position [951, 0]
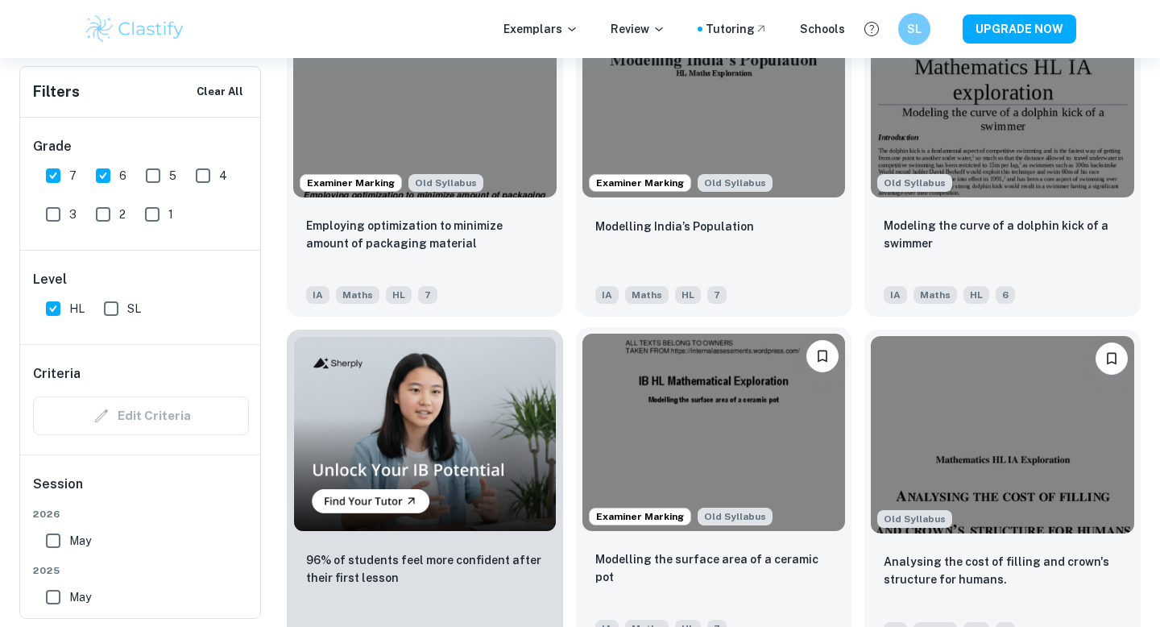
click at [804, 461] on img at bounding box center [713, 432] width 263 height 197
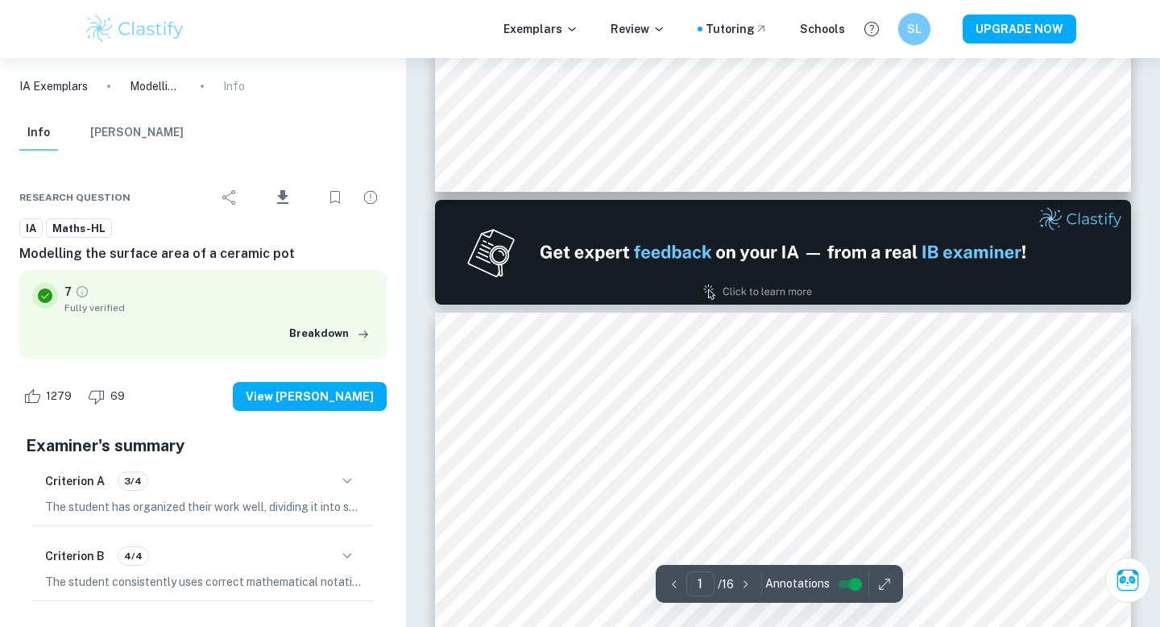
type input "2"
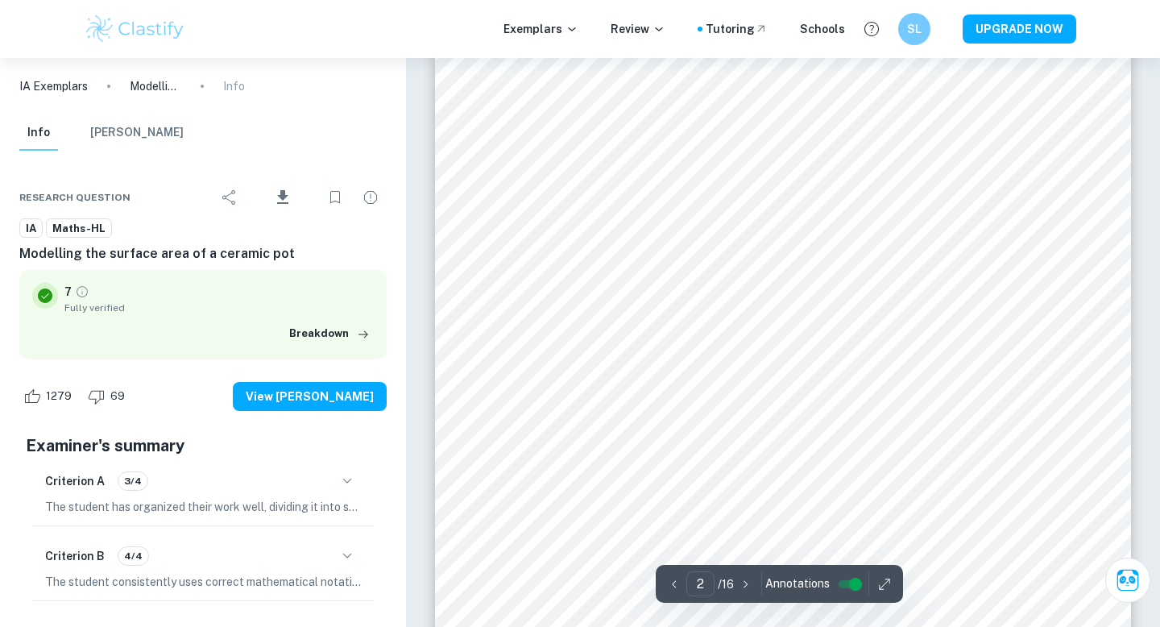
scroll to position [1178, 0]
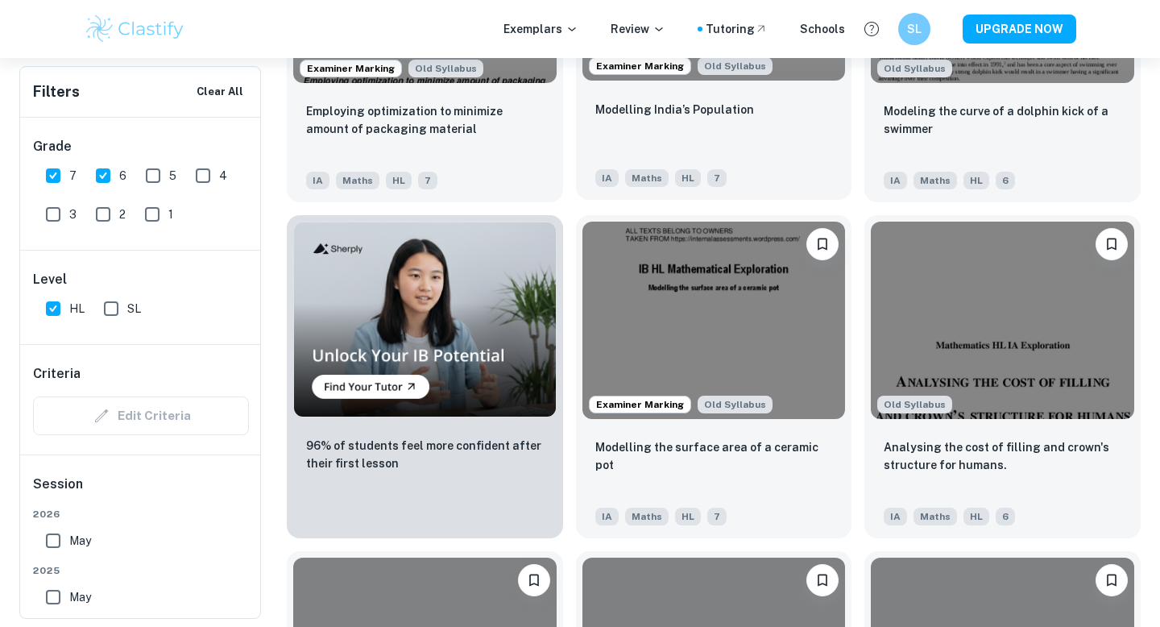
scroll to position [1126, 0]
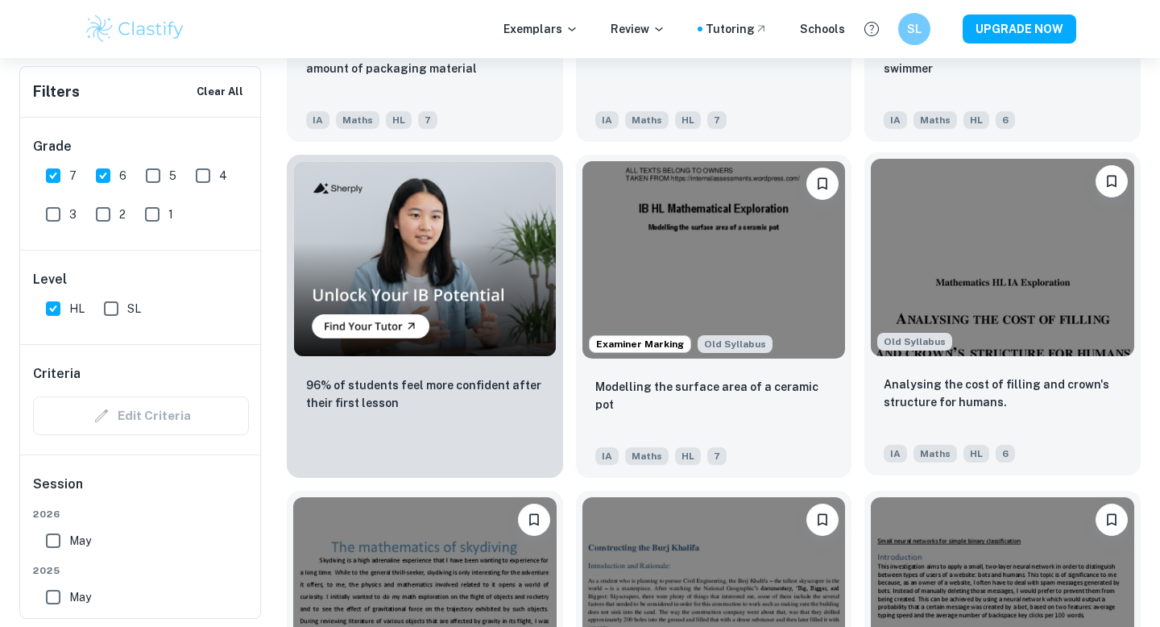
click at [1029, 227] on img at bounding box center [1002, 257] width 263 height 197
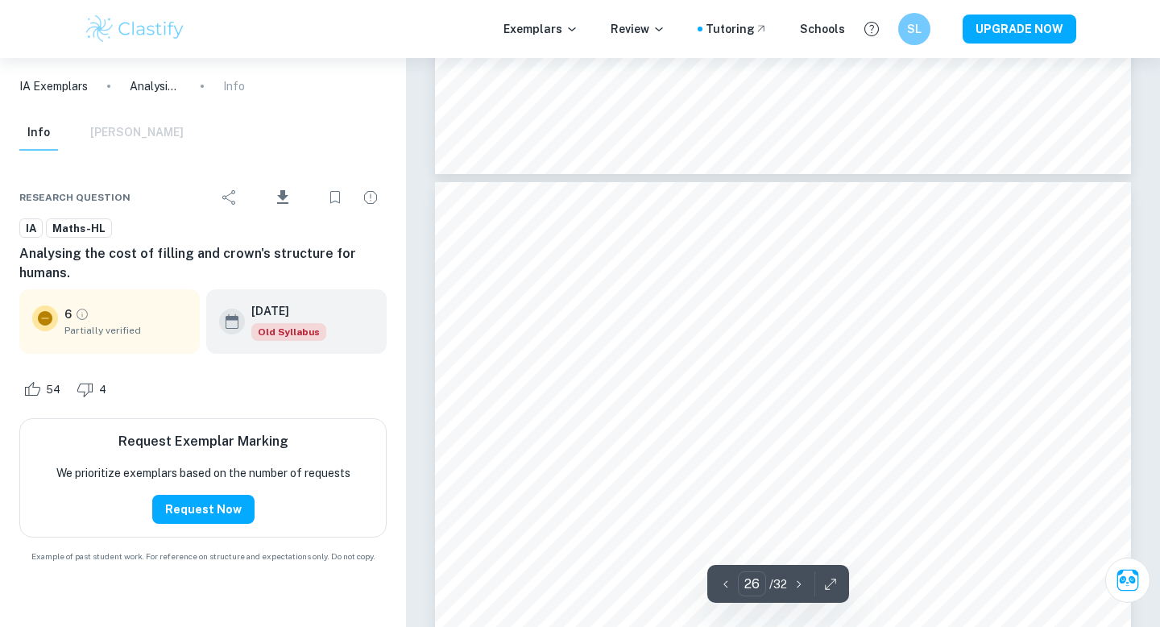
scroll to position [23168, 0]
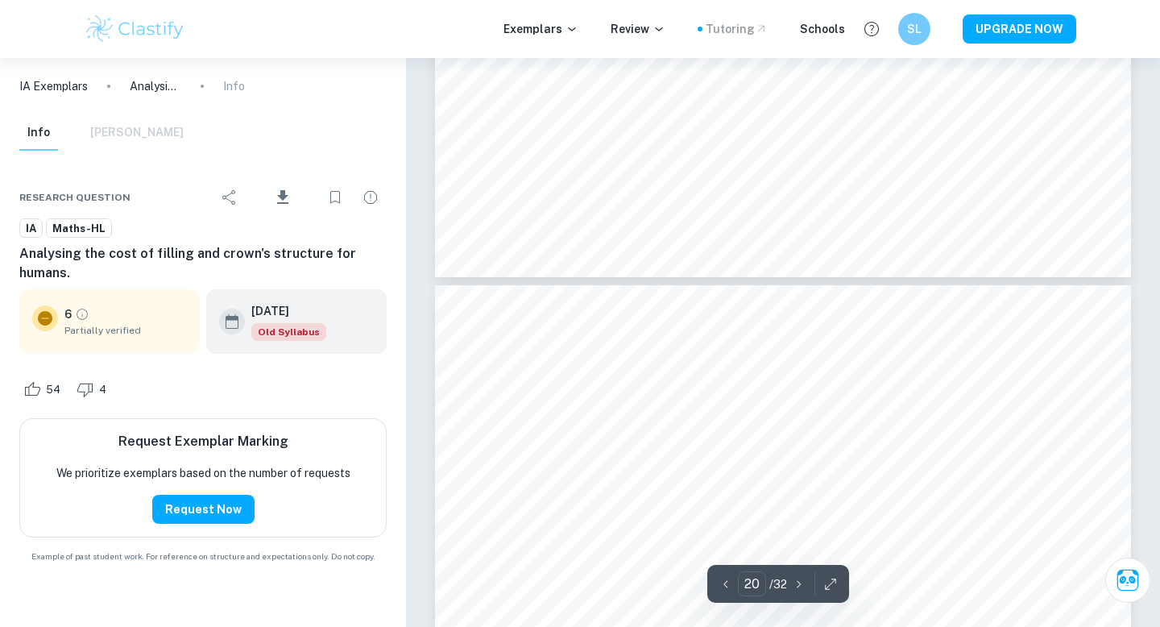
type input "19"
